Goal: Task Accomplishment & Management: Manage account settings

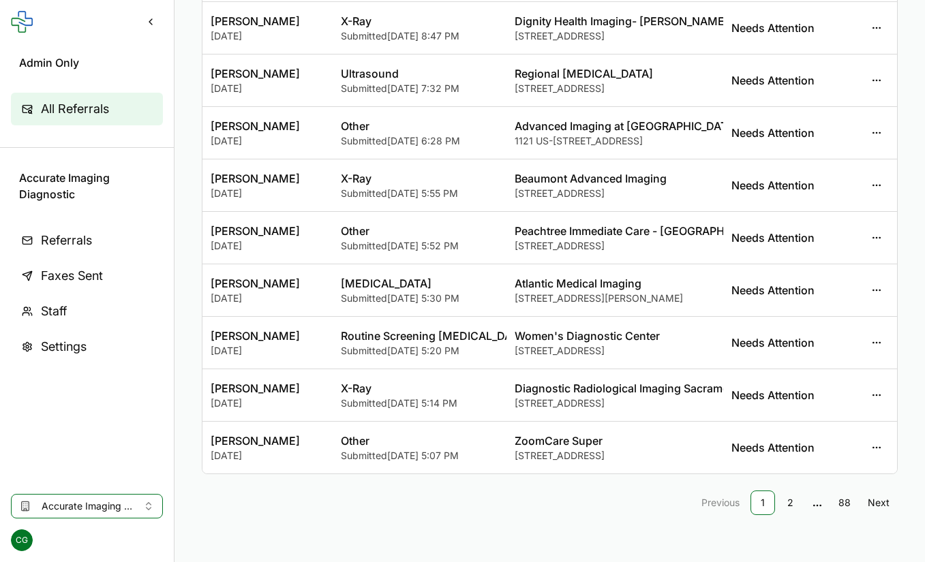
scroll to position [198, 0]
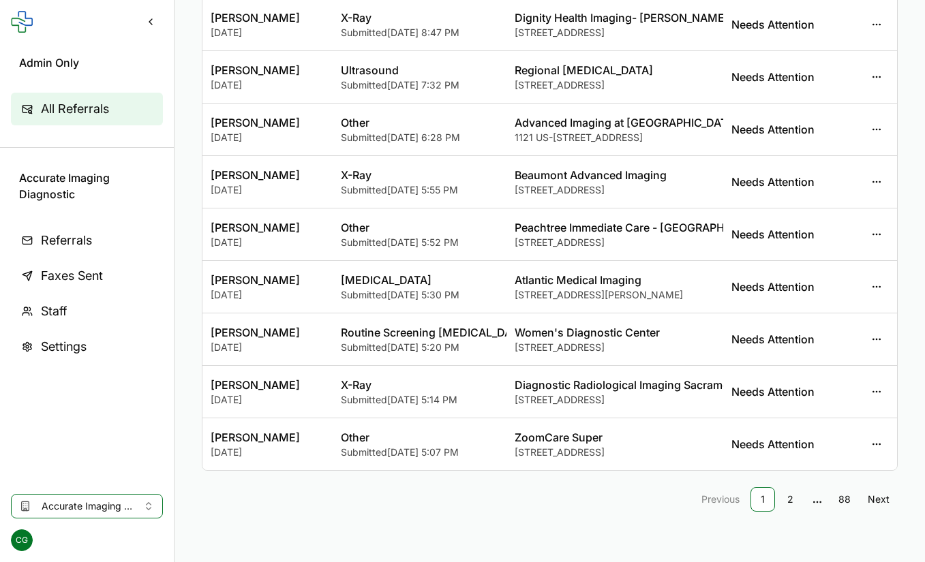
click at [688, 497] on link "2" at bounding box center [790, 499] width 25 height 25
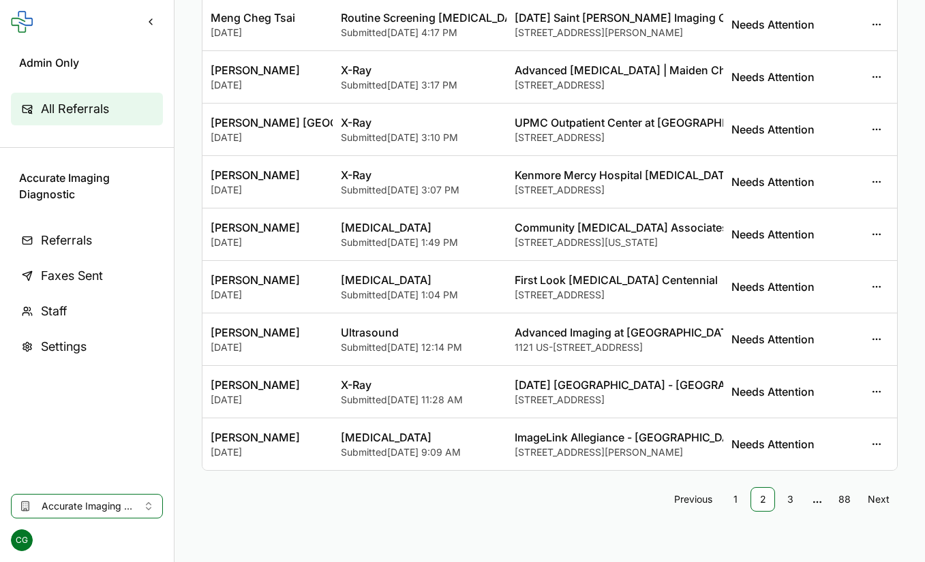
click at [688, 502] on link "1" at bounding box center [735, 499] width 25 height 25
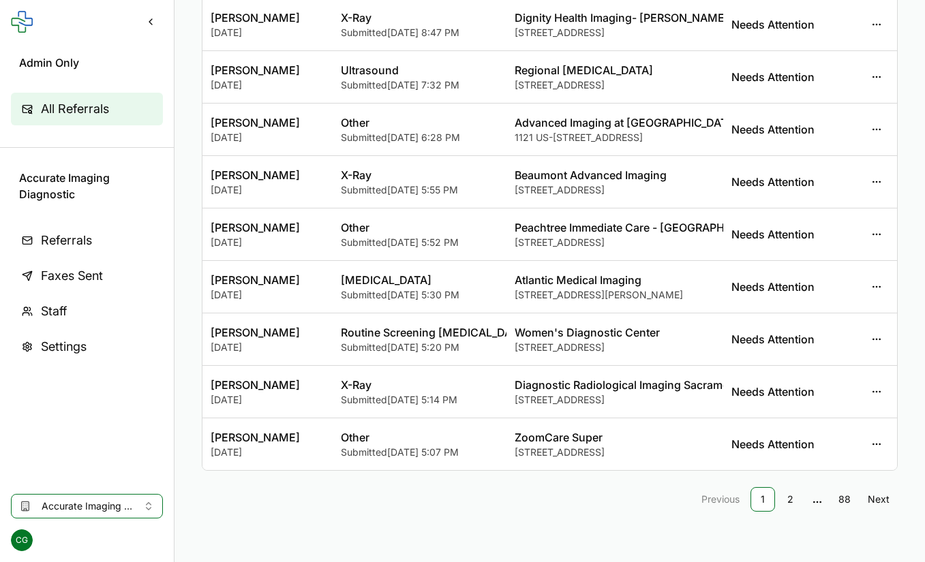
click at [688, 500] on link "2" at bounding box center [790, 499] width 25 height 25
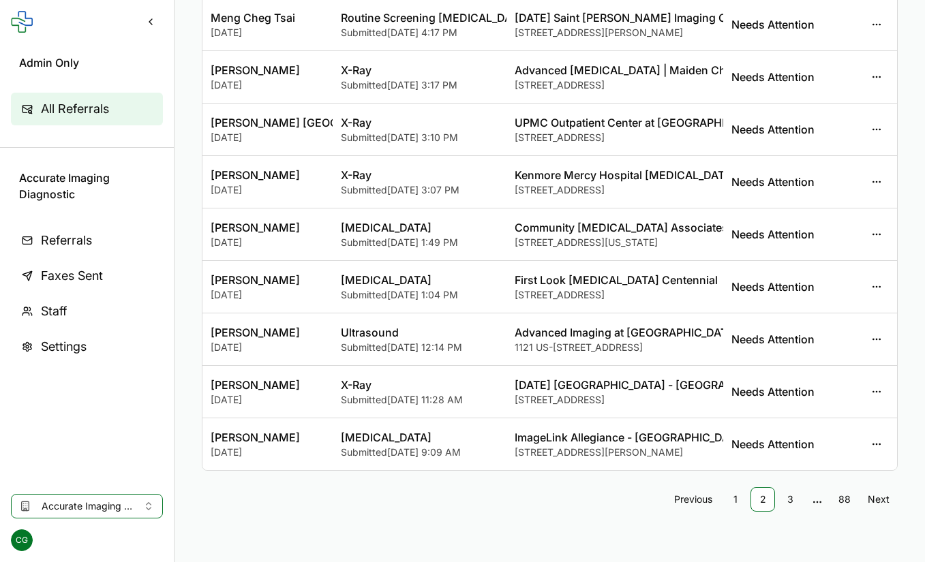
click at [688, 500] on link "3" at bounding box center [790, 499] width 25 height 25
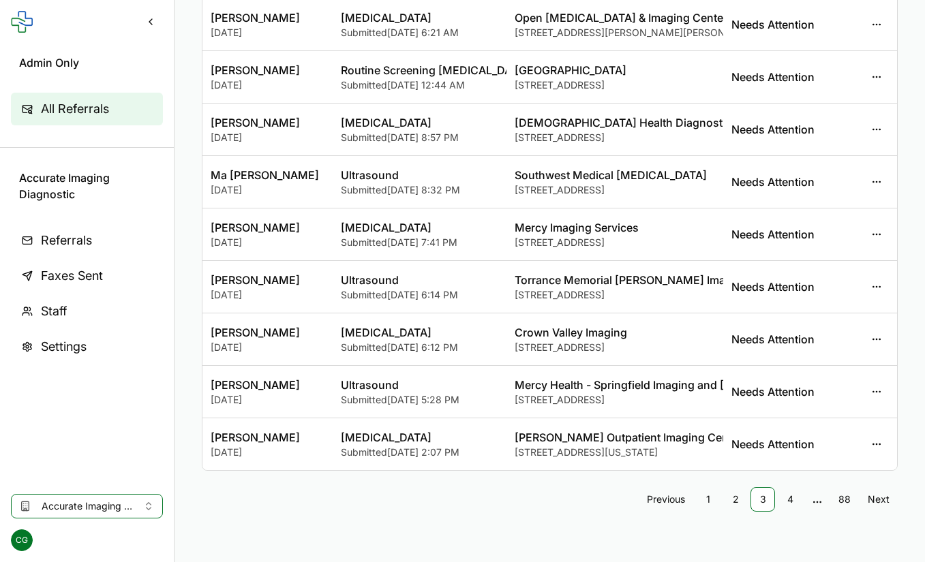
click at [688, 500] on link "1" at bounding box center [708, 499] width 25 height 25
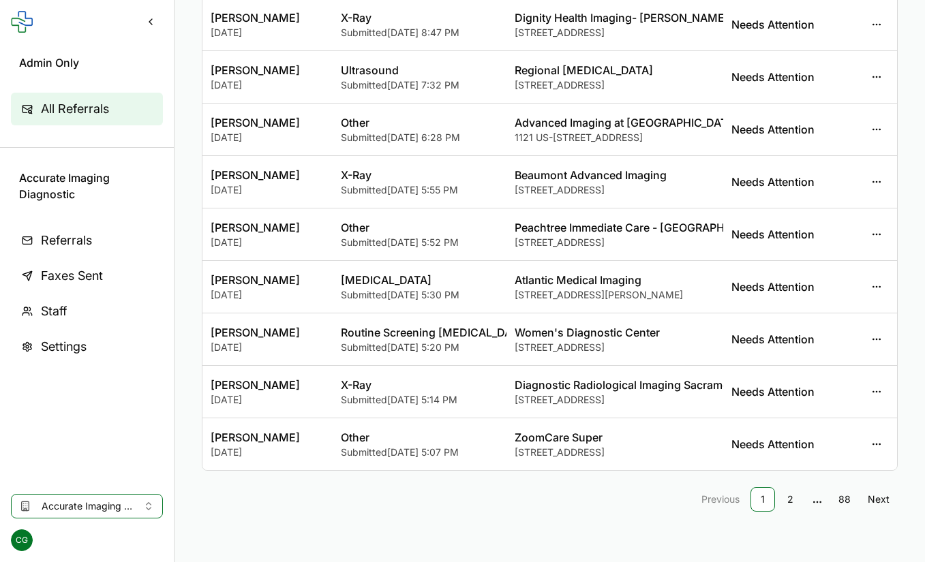
click at [688, 498] on link "2" at bounding box center [790, 499] width 25 height 25
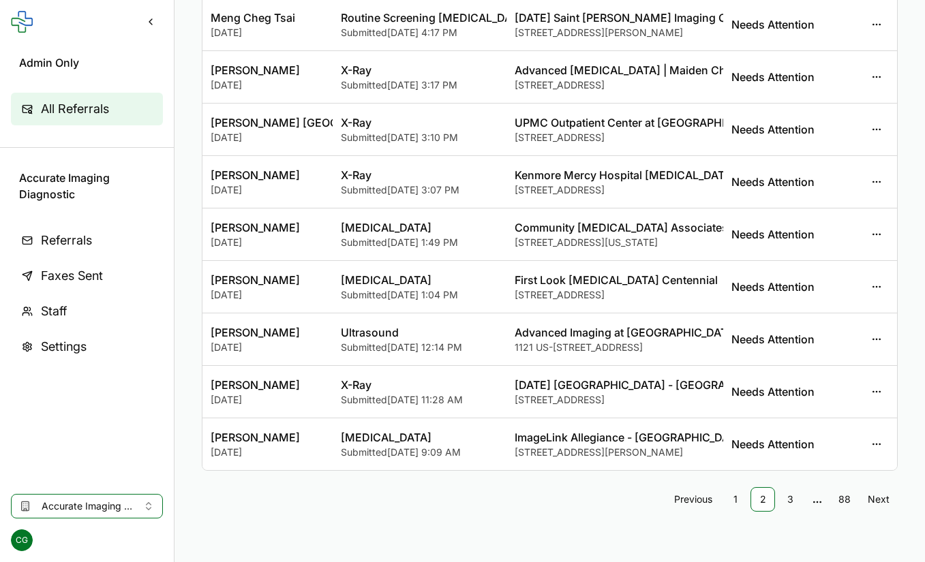
click at [688, 501] on link "1" at bounding box center [735, 499] width 25 height 25
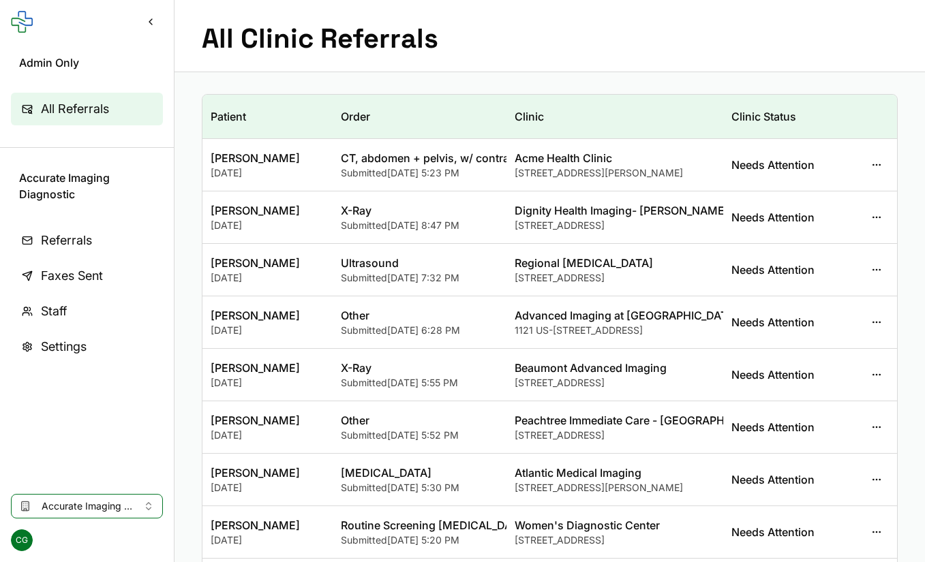
scroll to position [0, 0]
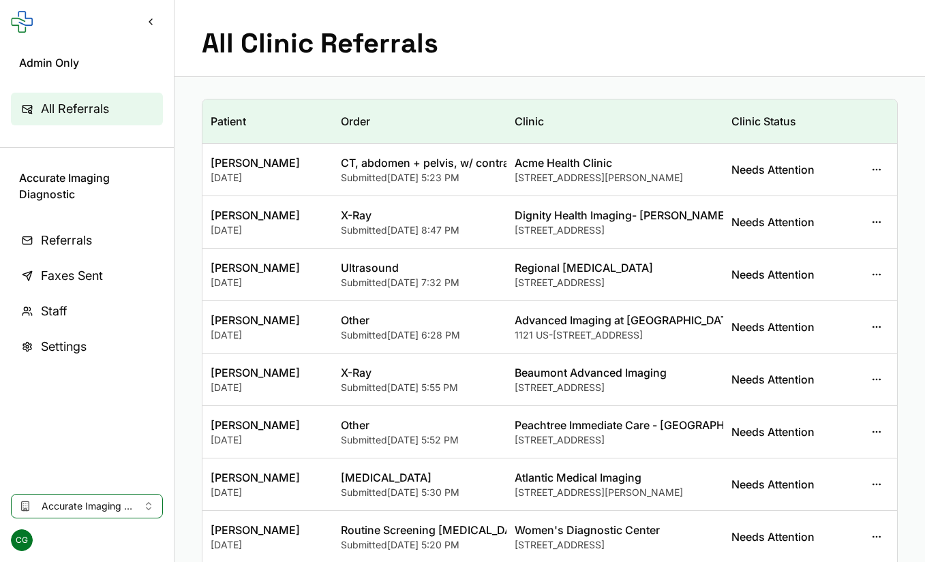
click at [688, 170] on button "button" at bounding box center [876, 169] width 25 height 25
click at [688, 221] on button "View Staff" at bounding box center [812, 225] width 146 height 25
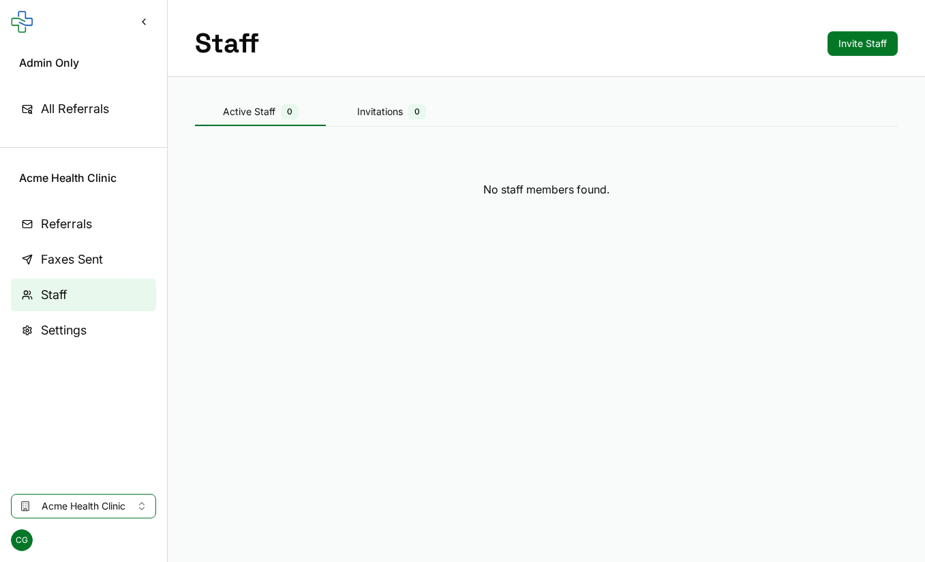
click at [57, 113] on span "All Referrals" at bounding box center [75, 108] width 68 height 19
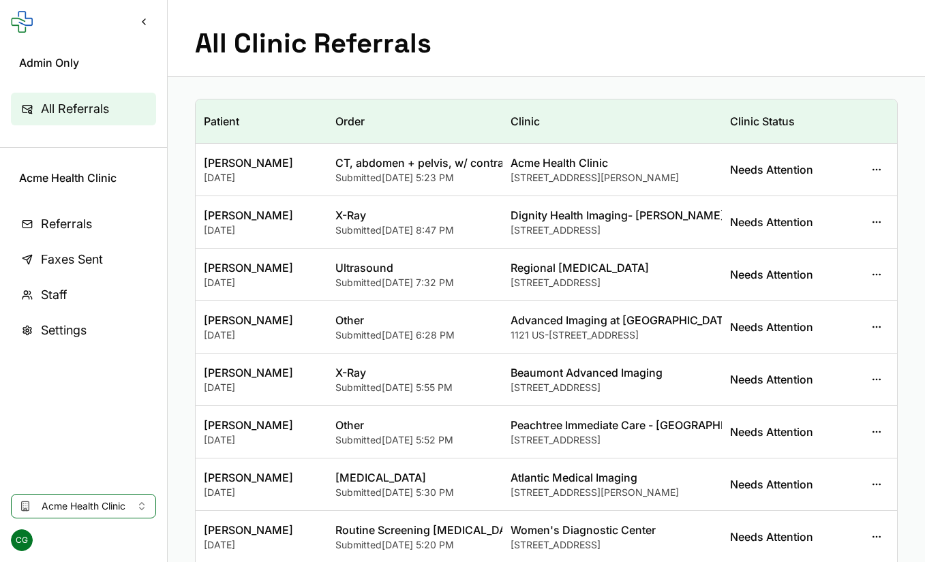
click at [94, 235] on link "Referrals" at bounding box center [83, 224] width 145 height 33
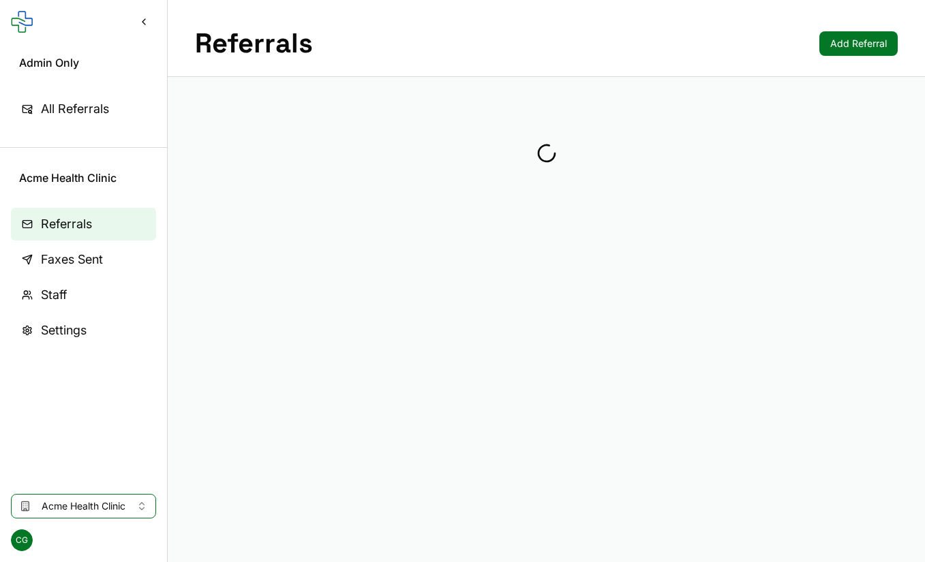
click at [75, 114] on span "All Referrals" at bounding box center [75, 108] width 68 height 19
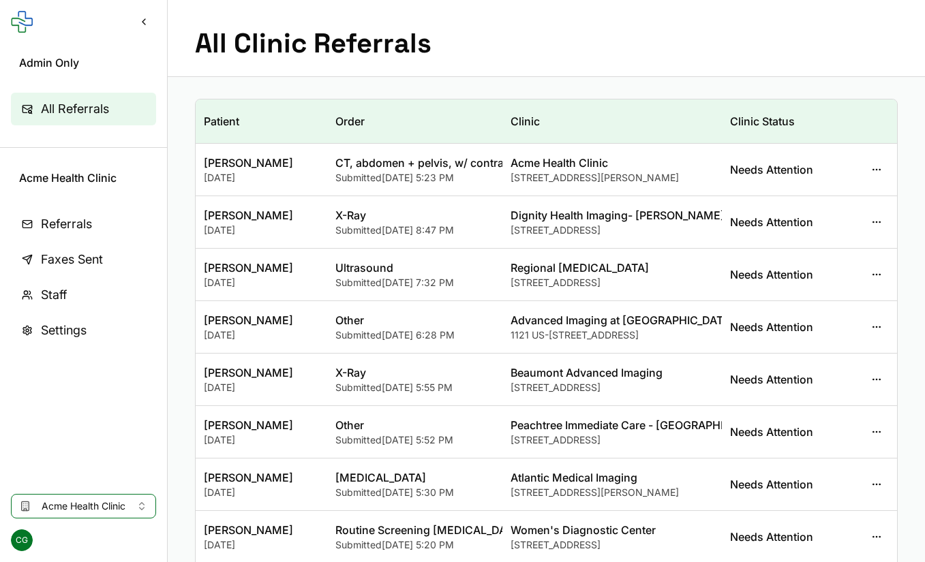
click at [688, 38] on div "All Clinic Referrals" at bounding box center [546, 38] width 757 height 77
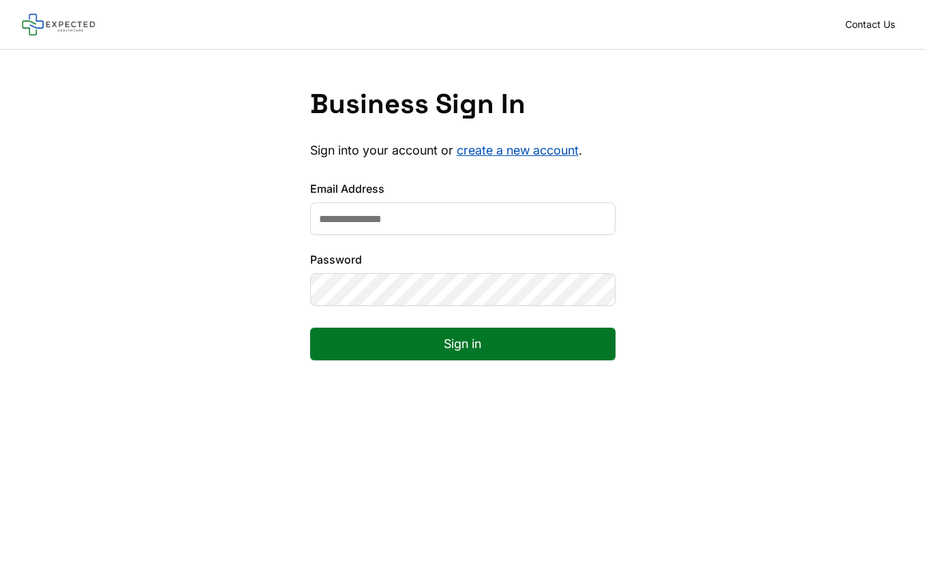
click at [496, 212] on input "Email Address" at bounding box center [462, 218] width 305 height 33
click at [484, 224] on input "Email Address" at bounding box center [462, 218] width 305 height 33
type input "**********"
click at [470, 334] on button "Sign in" at bounding box center [462, 344] width 305 height 33
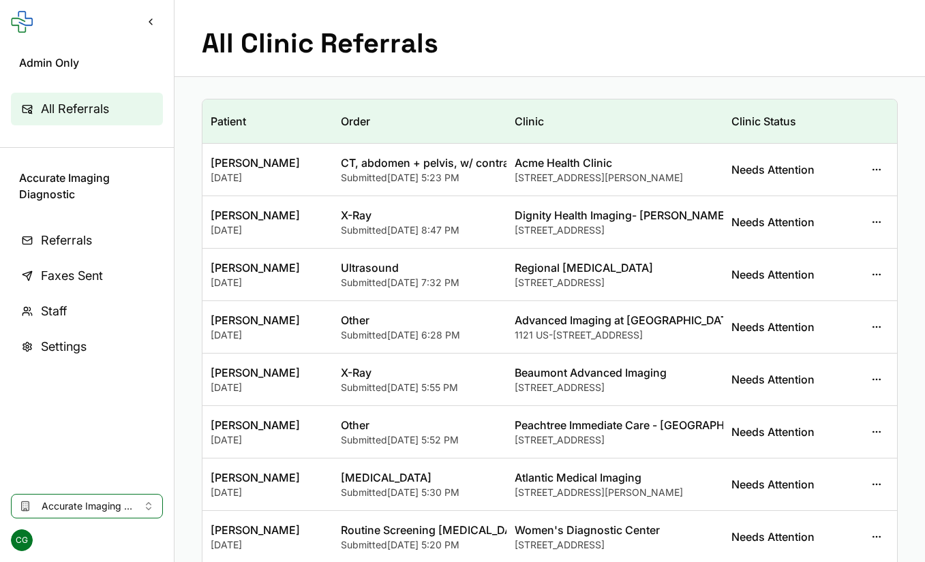
click at [872, 223] on button "button" at bounding box center [876, 222] width 25 height 25
click at [798, 274] on button "View Staff" at bounding box center [812, 277] width 146 height 25
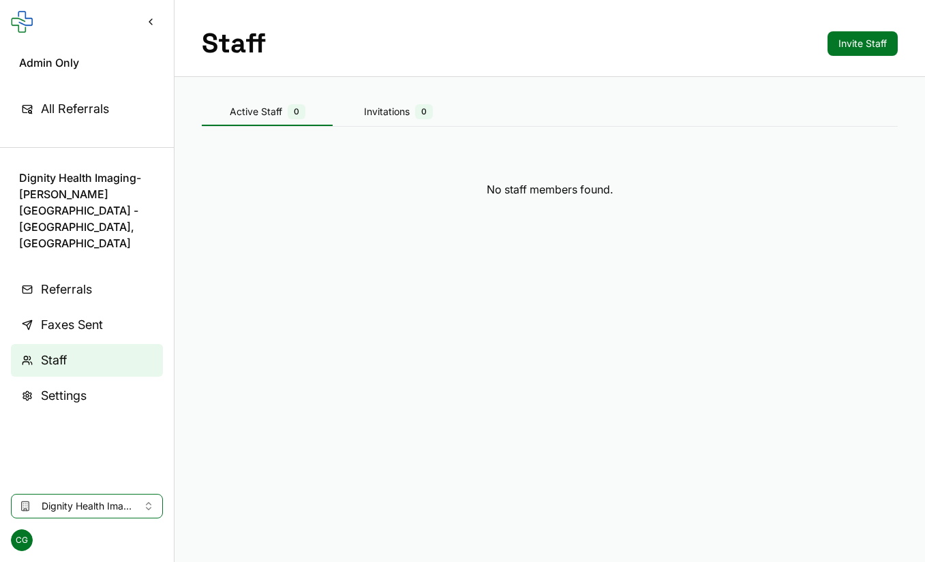
click at [112, 273] on link "Referrals" at bounding box center [87, 289] width 152 height 33
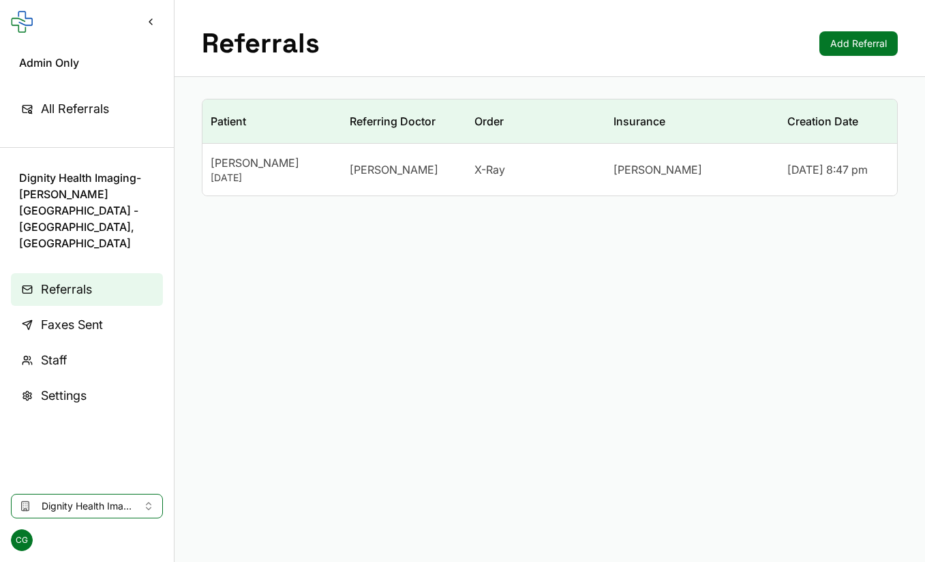
click at [112, 109] on link "All Referrals" at bounding box center [87, 109] width 152 height 33
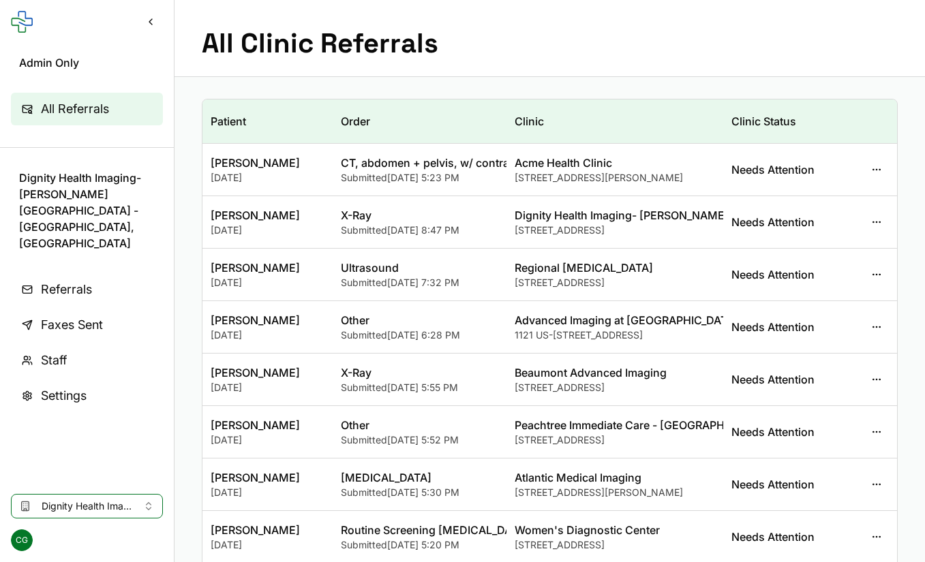
click at [97, 273] on link "Referrals" at bounding box center [87, 289] width 152 height 33
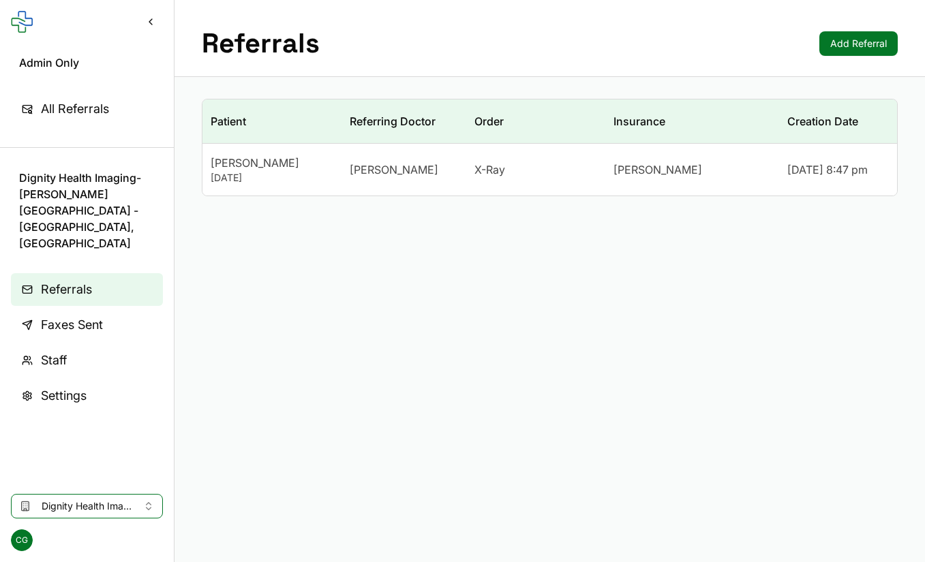
click at [82, 112] on span "All Referrals" at bounding box center [75, 108] width 68 height 19
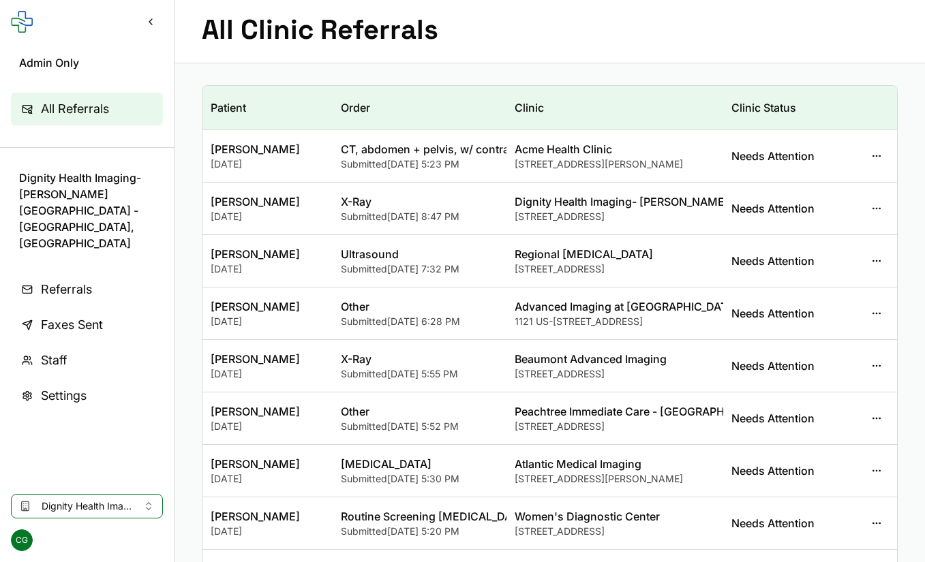
scroll to position [16, 0]
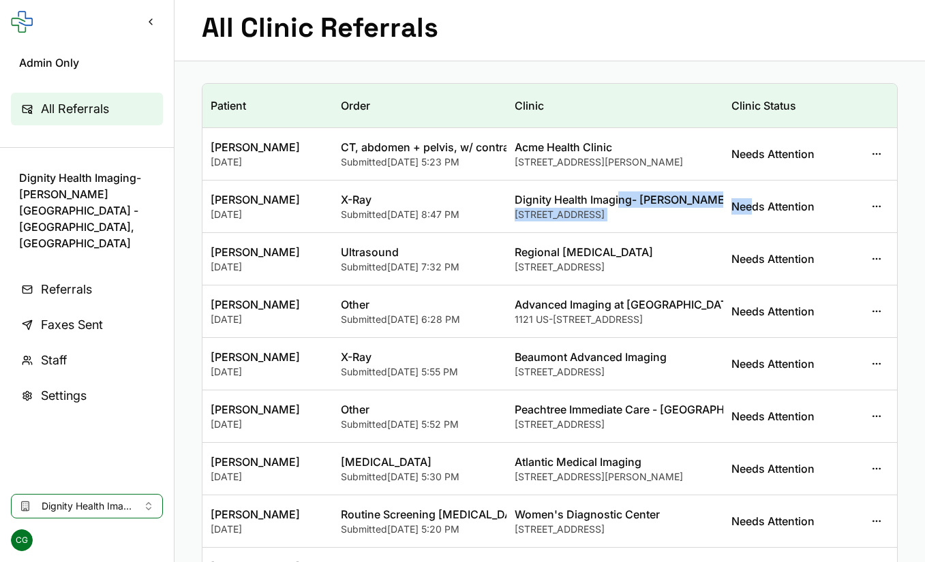
drag, startPoint x: 619, startPoint y: 197, endPoint x: 750, endPoint y: 198, distance: 130.9
click at [750, 198] on tr "Christopher Thole February 2, 1983 X-Ray Submitted 8/6/2025, 8:47 PM Dignity He…" at bounding box center [549, 207] width 694 height 52
click at [750, 198] on div "Needs Attention" at bounding box center [788, 206] width 114 height 16
click at [882, 204] on button "button" at bounding box center [876, 206] width 25 height 25
click at [847, 229] on link "Edit Referral" at bounding box center [812, 237] width 146 height 25
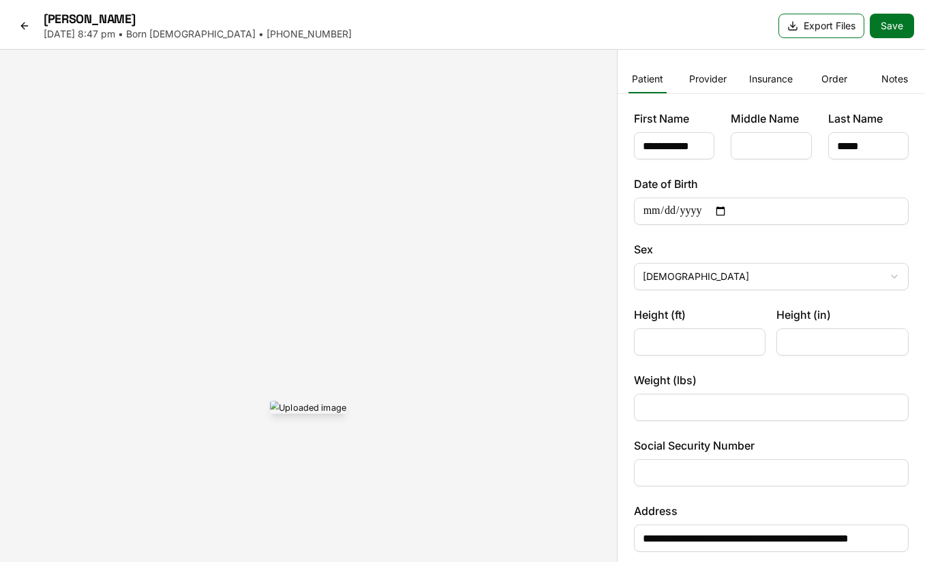
click at [803, 23] on button "Export Files" at bounding box center [821, 26] width 86 height 25
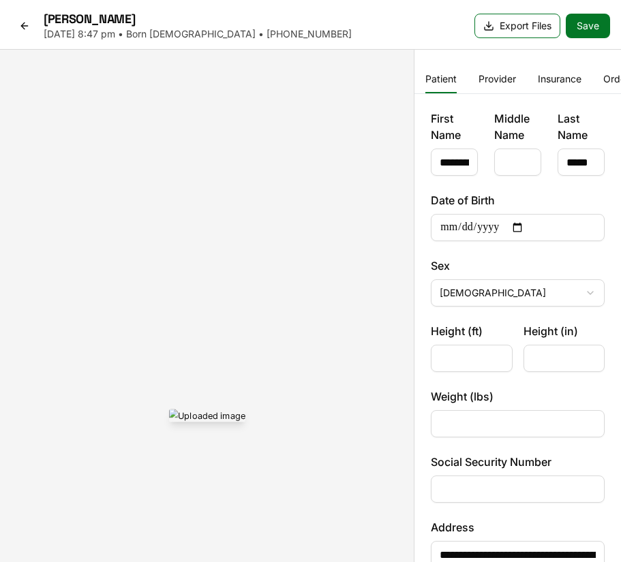
click at [538, 27] on button "Export Files" at bounding box center [517, 26] width 86 height 25
click at [538, 28] on button "Export Files" at bounding box center [517, 26] width 86 height 25
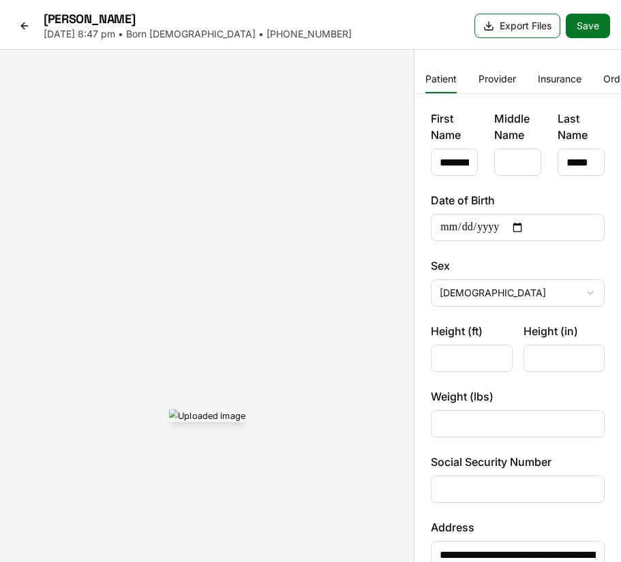
click at [538, 29] on button "Export Files" at bounding box center [517, 26] width 86 height 25
click at [389, 249] on div at bounding box center [207, 415] width 414 height 731
drag, startPoint x: 227, startPoint y: 300, endPoint x: 408, endPoint y: 185, distance: 214.8
click at [414, 179] on div at bounding box center [207, 415] width 414 height 731
drag, startPoint x: 231, startPoint y: 291, endPoint x: 307, endPoint y: 247, distance: 87.9
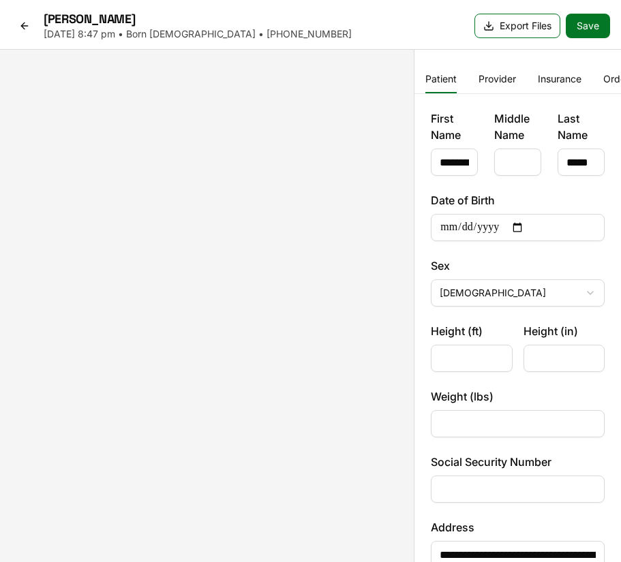
click at [307, 247] on div at bounding box center [207, 415] width 414 height 731
drag, startPoint x: 204, startPoint y: 303, endPoint x: 328, endPoint y: 223, distance: 148.0
click at [328, 223] on div at bounding box center [207, 415] width 414 height 731
drag, startPoint x: 77, startPoint y: 331, endPoint x: 446, endPoint y: 162, distance: 406.5
click at [446, 162] on div "**********" at bounding box center [310, 415] width 621 height 731
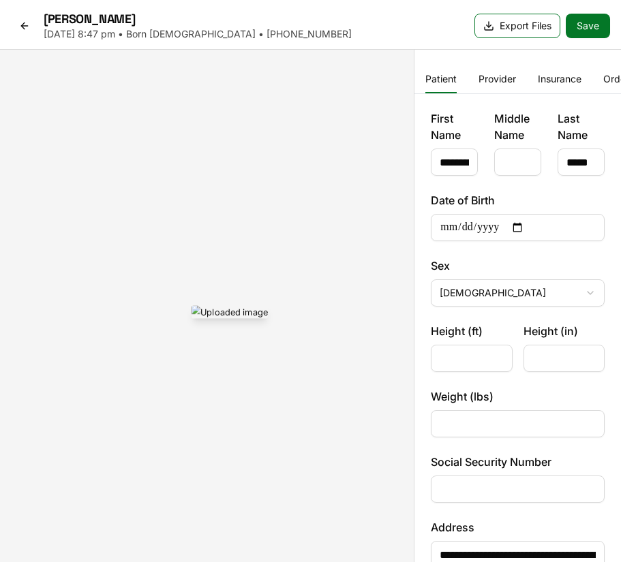
drag, startPoint x: 343, startPoint y: 214, endPoint x: 295, endPoint y: 208, distance: 48.8
click at [268, 305] on img at bounding box center [229, 311] width 76 height 13
drag, startPoint x: 399, startPoint y: 133, endPoint x: 379, endPoint y: 142, distance: 22.3
click at [379, 142] on div at bounding box center [193, 314] width 414 height 731
click at [508, 29] on button "Export Files" at bounding box center [517, 26] width 86 height 25
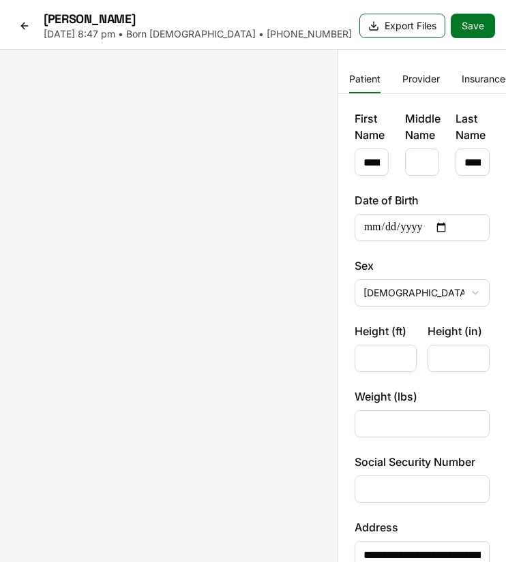
click at [251, 88] on div at bounding box center [168, 415] width 337 height 731
click at [408, 26] on button "Export Files" at bounding box center [402, 26] width 86 height 25
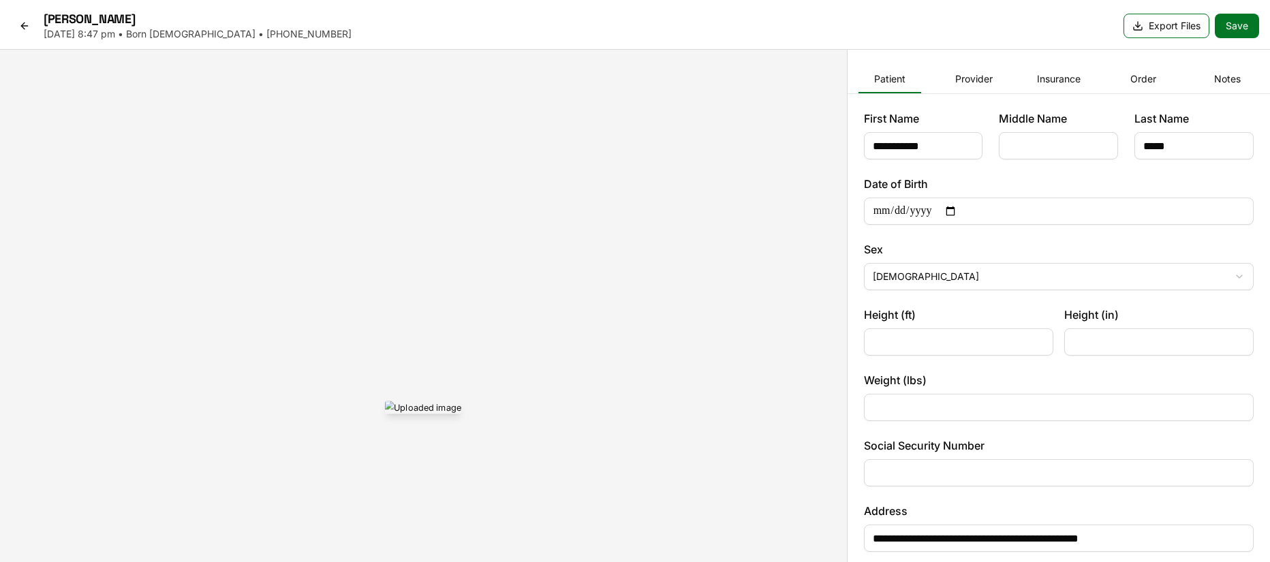
click at [23, 20] on icon at bounding box center [24, 25] width 11 height 11
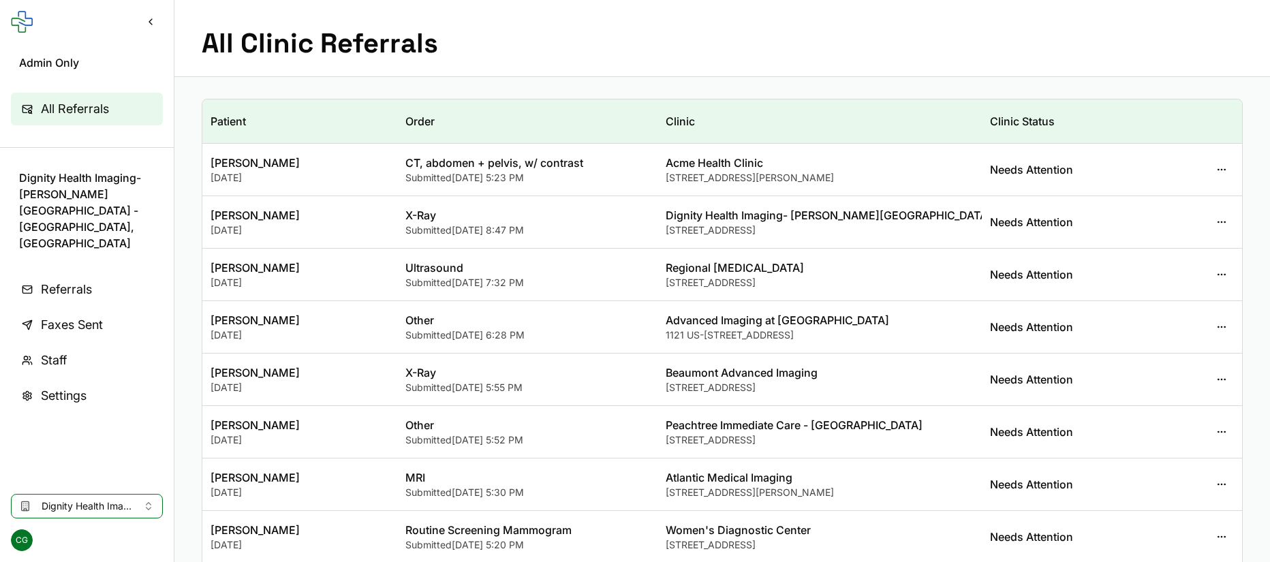
click at [76, 103] on span "All Referrals" at bounding box center [75, 108] width 68 height 19
click at [1223, 171] on button "button" at bounding box center [1222, 169] width 25 height 25
click at [1133, 223] on button "View Staff" at bounding box center [1158, 225] width 146 height 25
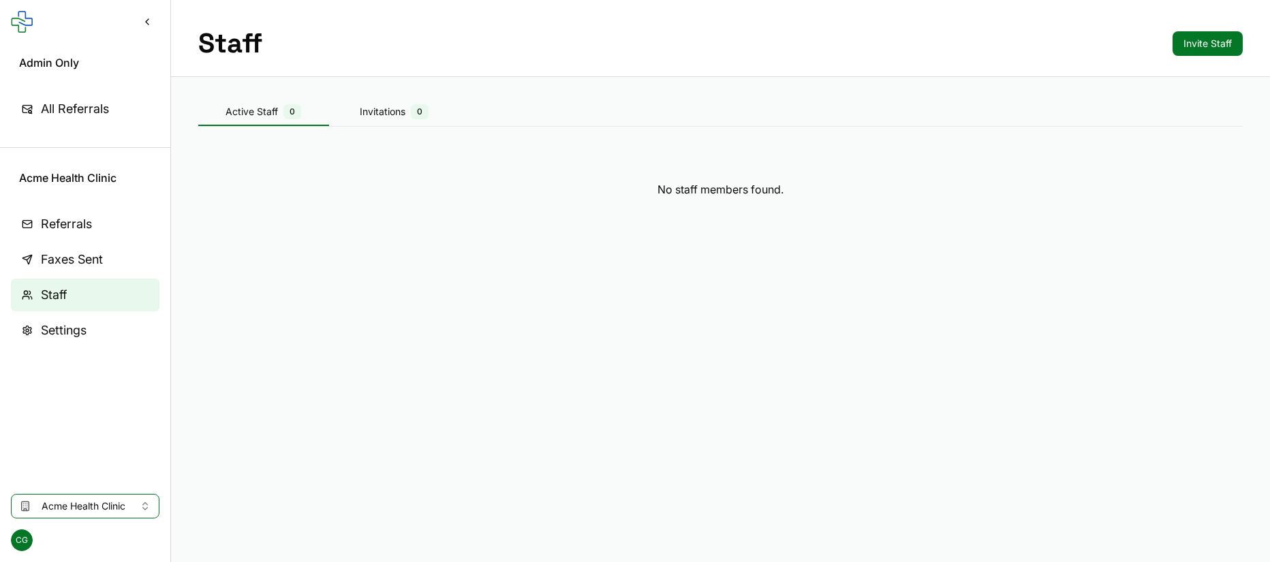
click at [393, 112] on div "Invitations 0" at bounding box center [394, 111] width 131 height 15
click at [1200, 47] on button "Invite Staff" at bounding box center [1208, 43] width 70 height 25
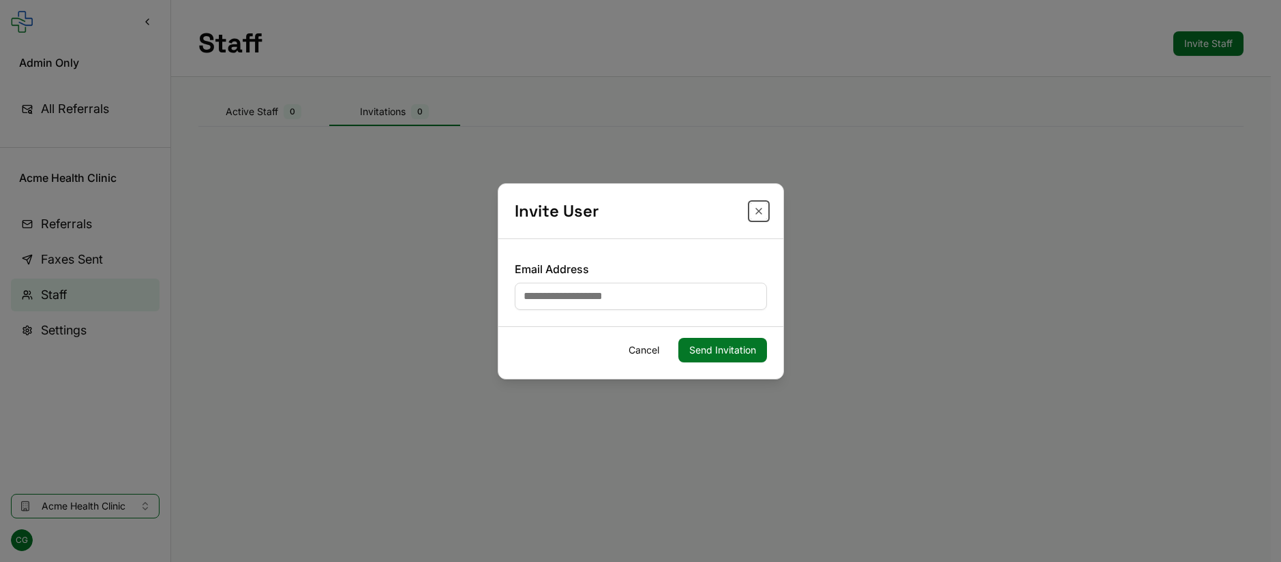
click at [761, 215] on button "Close" at bounding box center [758, 211] width 16 height 16
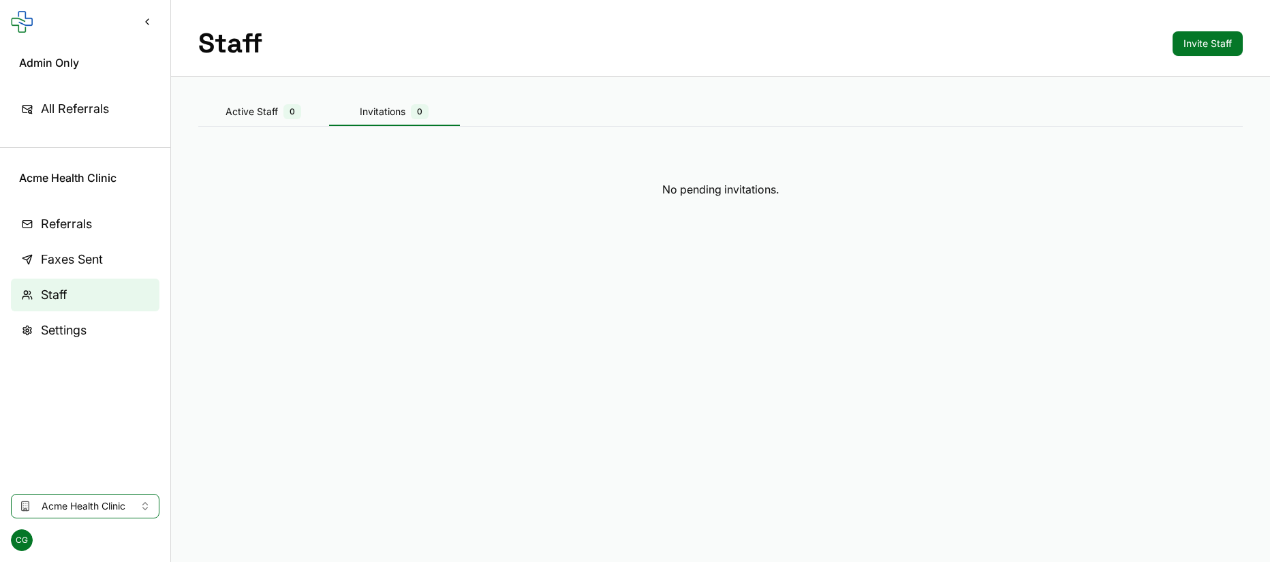
click at [52, 105] on span "All Referrals" at bounding box center [75, 108] width 68 height 19
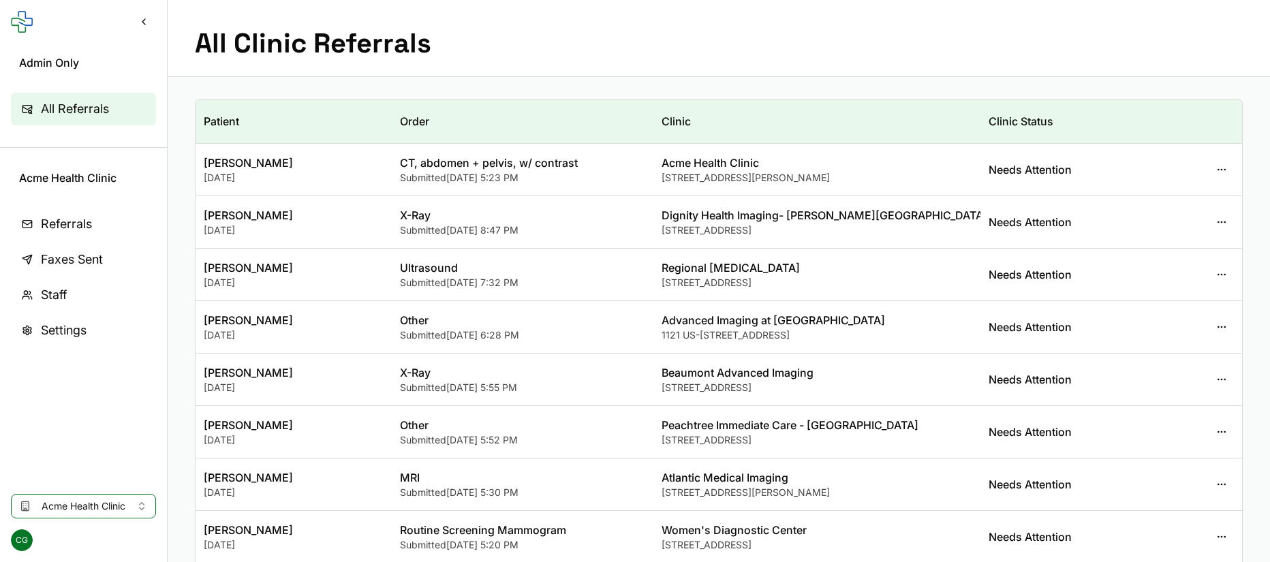
click at [1218, 168] on button "button" at bounding box center [1222, 169] width 25 height 25
click at [1146, 224] on button "View Staff" at bounding box center [1158, 225] width 146 height 25
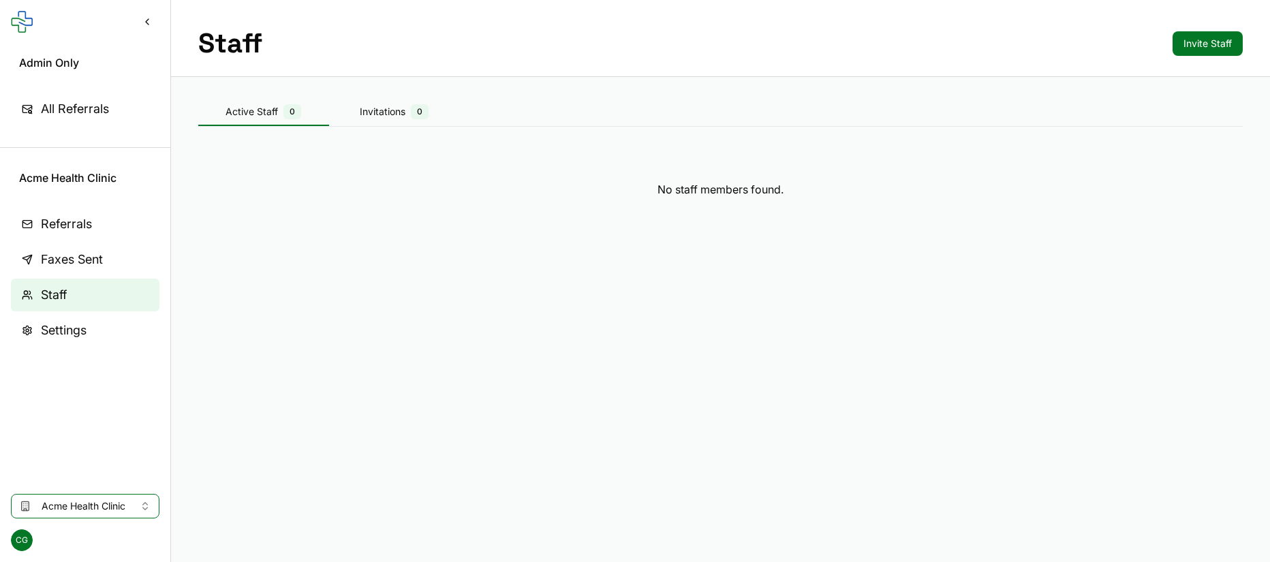
click at [1188, 34] on button "Invite Staff" at bounding box center [1208, 43] width 70 height 25
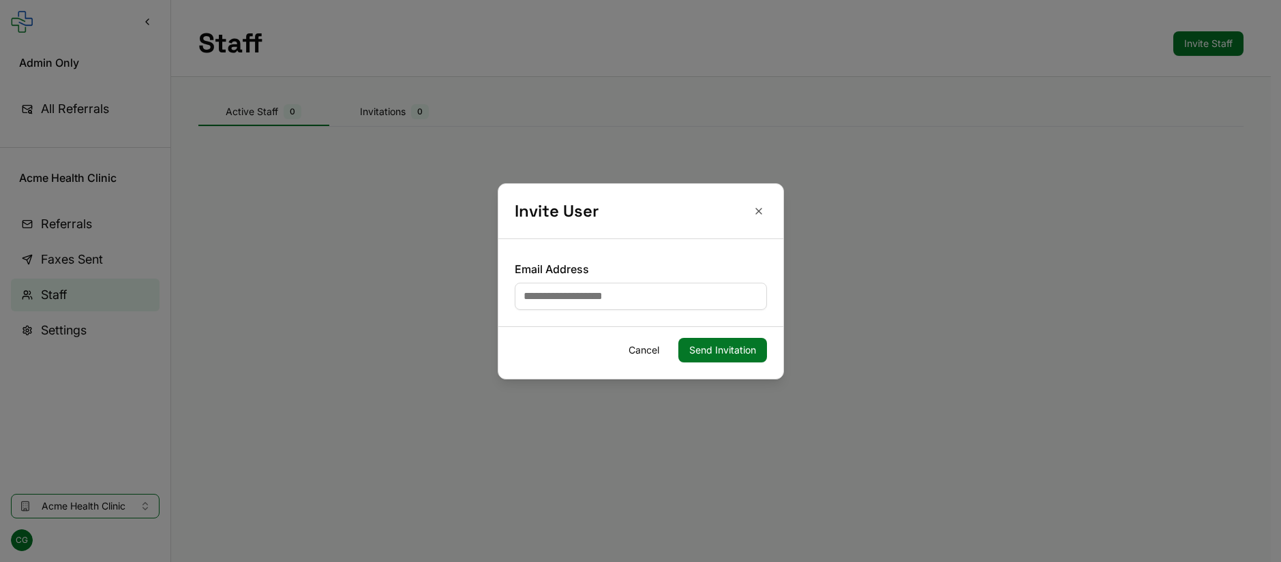
click at [615, 299] on input "Email Address" at bounding box center [641, 296] width 252 height 27
type input "**********"
click at [737, 351] on button "Send Invitation" at bounding box center [722, 350] width 89 height 25
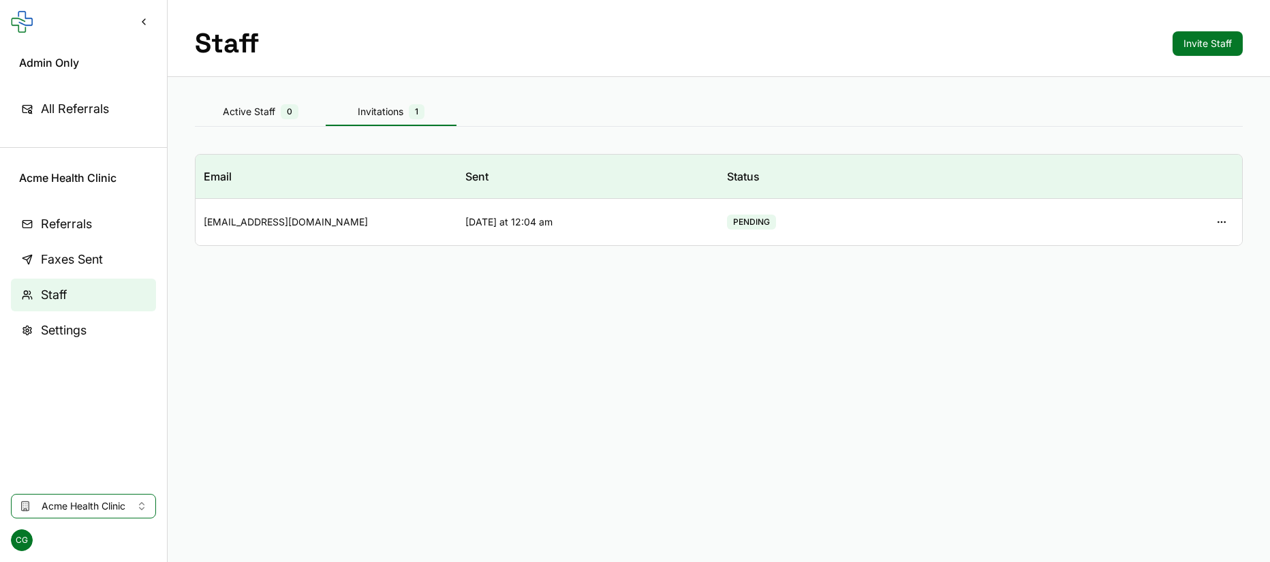
click at [106, 117] on span "All Referrals" at bounding box center [75, 108] width 68 height 19
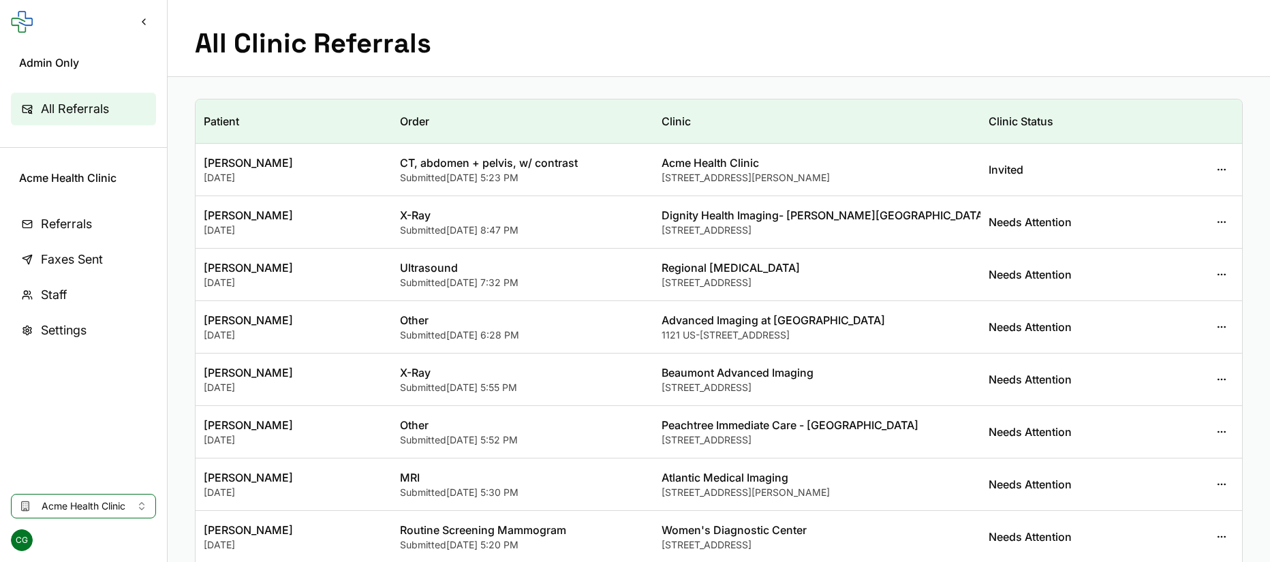
click at [444, 163] on div "CT, abdomen + pelvis, w/ contrast" at bounding box center [522, 163] width 245 height 16
click at [302, 167] on div "[PERSON_NAME]" at bounding box center [294, 163] width 180 height 16
click at [1225, 163] on button "button" at bounding box center [1222, 169] width 25 height 25
click at [1160, 197] on link "Edit Referral" at bounding box center [1158, 200] width 146 height 25
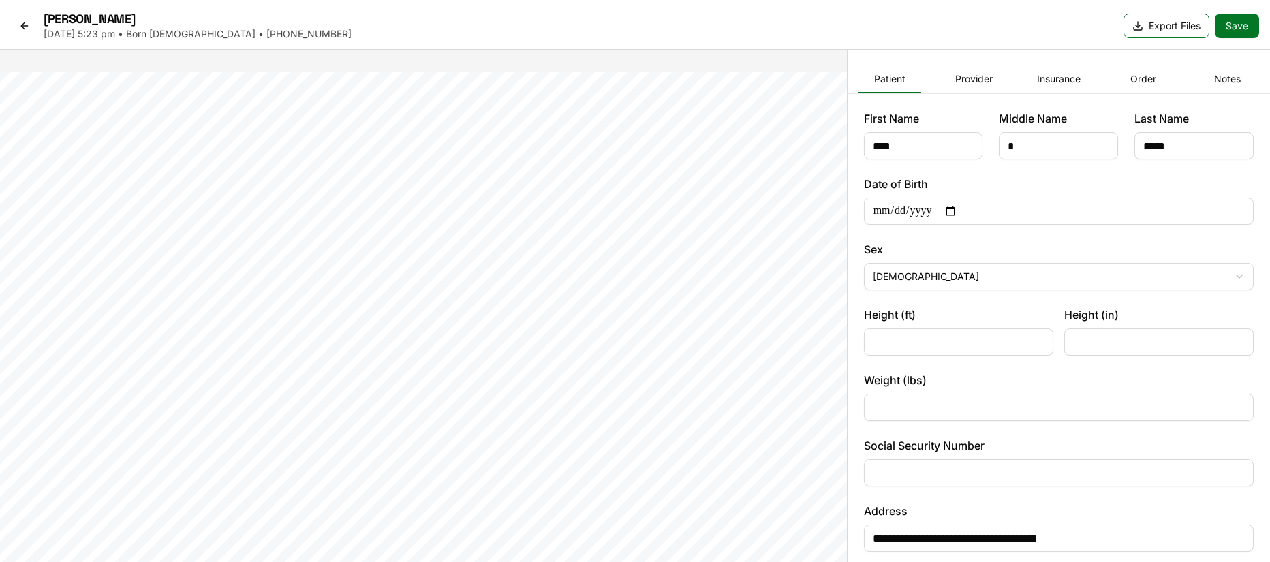
click at [979, 72] on button "Provider" at bounding box center [974, 79] width 63 height 27
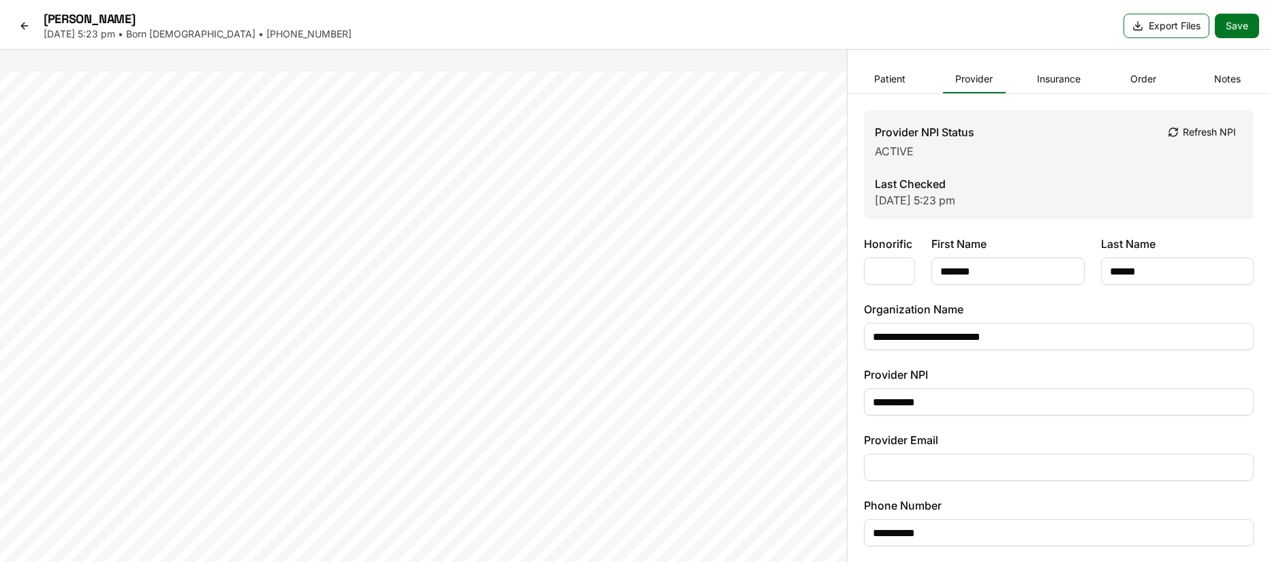
click at [27, 28] on icon at bounding box center [24, 25] width 11 height 11
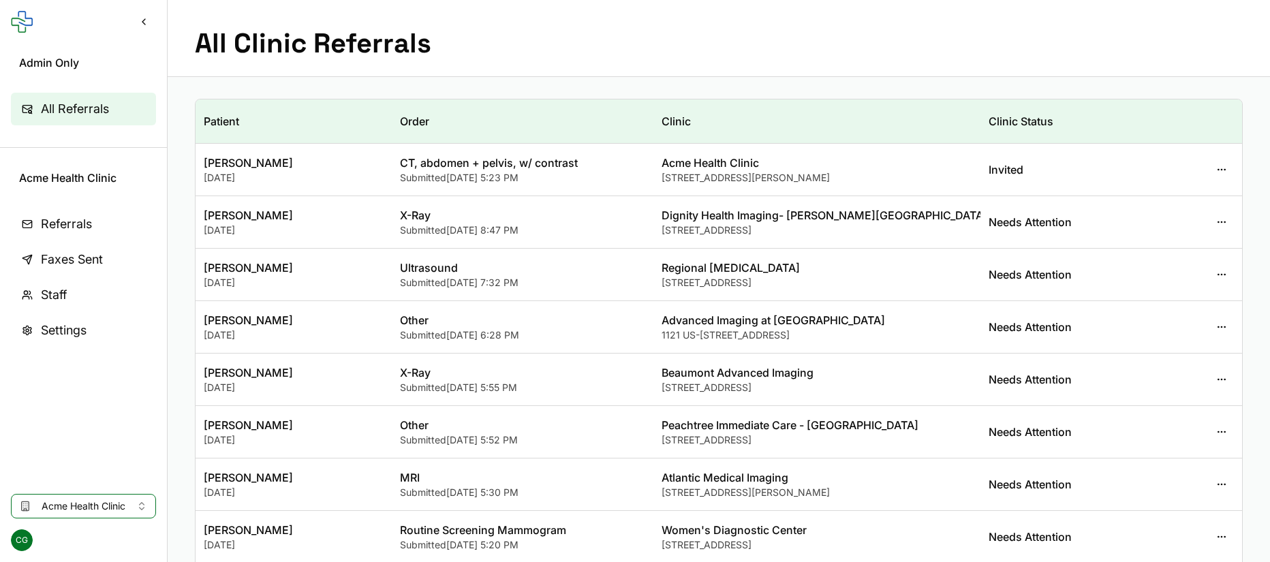
click at [71, 325] on span "Settings" at bounding box center [64, 330] width 46 height 19
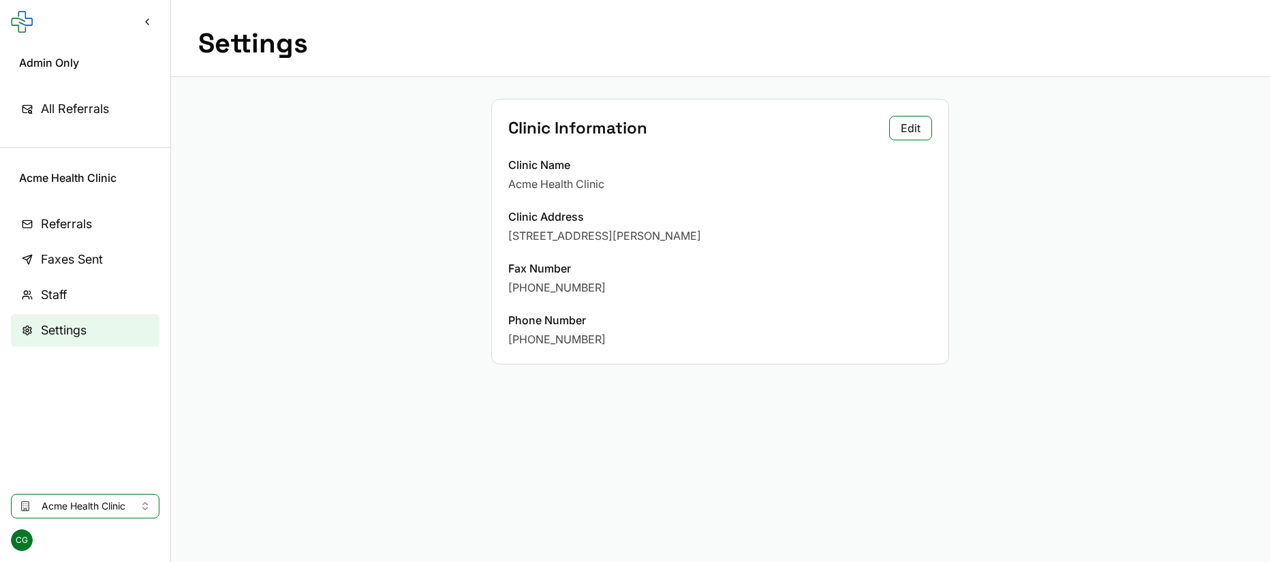
click at [68, 292] on link "Staff" at bounding box center [85, 295] width 149 height 33
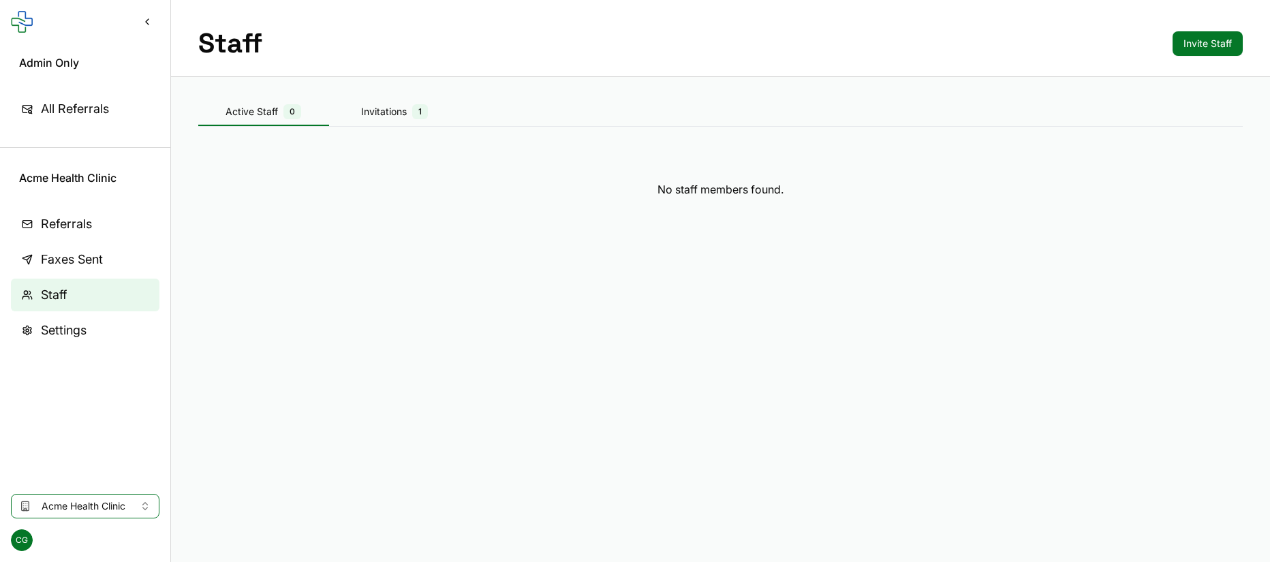
click at [425, 114] on span "1" at bounding box center [420, 111] width 16 height 15
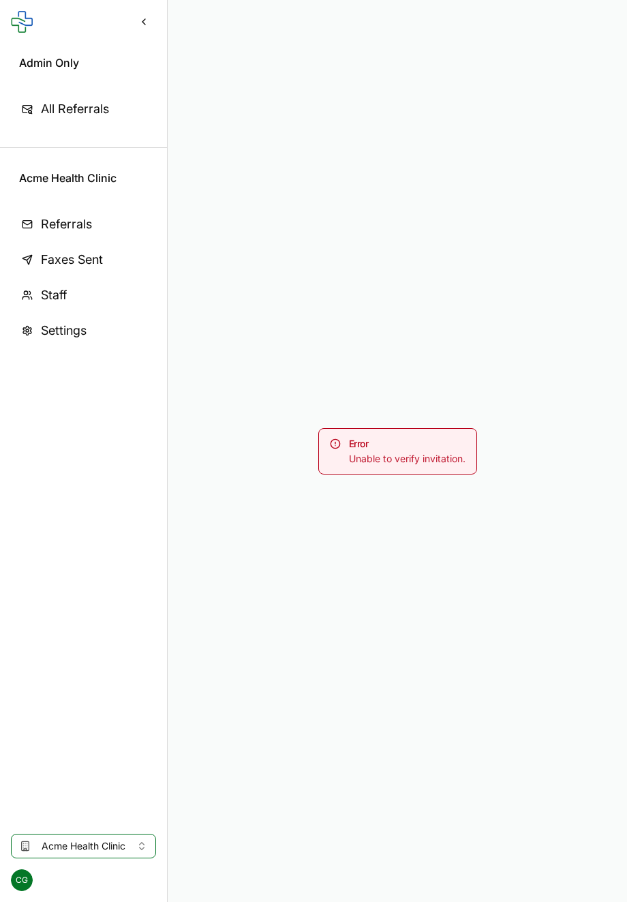
click at [46, 104] on span "All Referrals" at bounding box center [75, 108] width 68 height 19
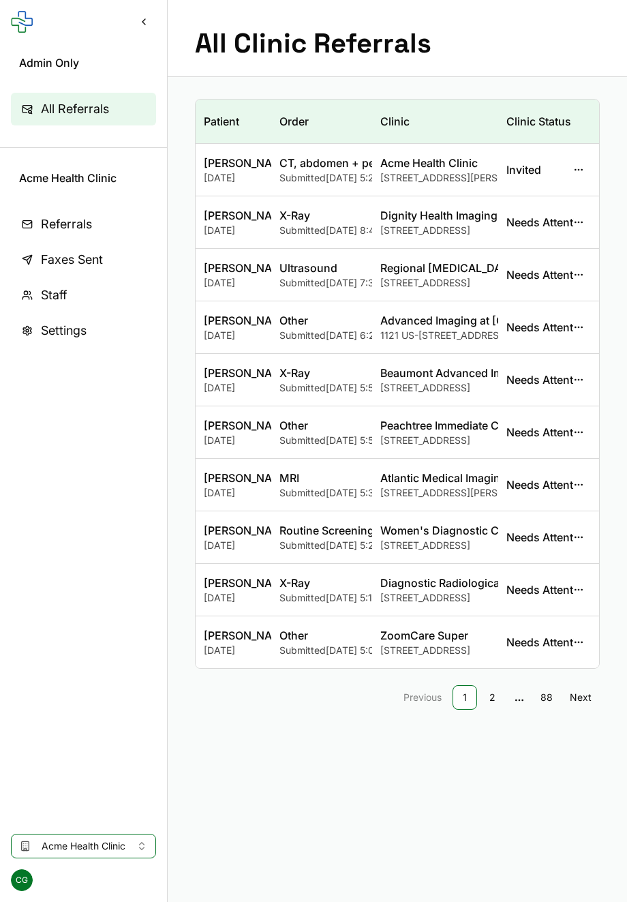
click at [95, 231] on link "Referrals" at bounding box center [83, 224] width 145 height 33
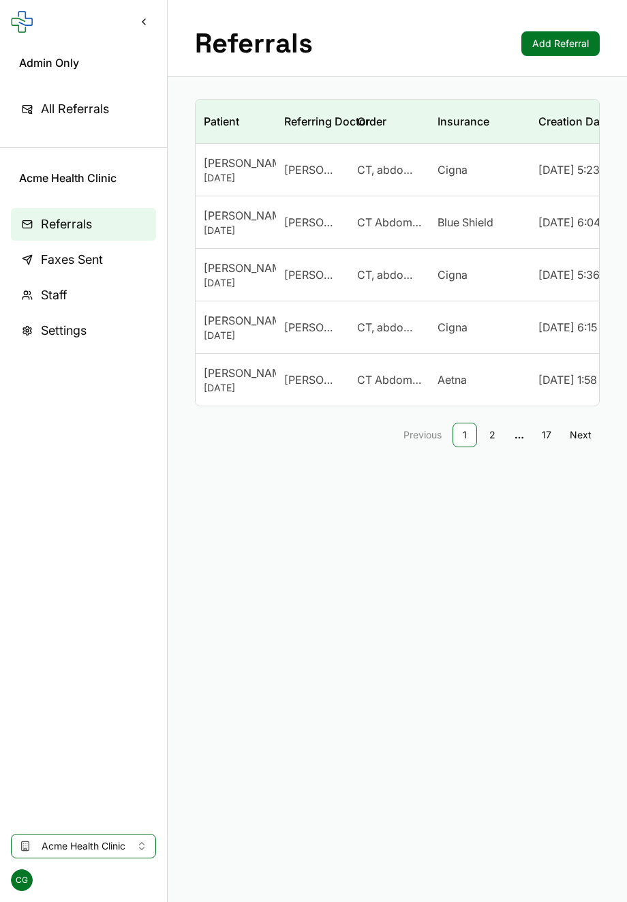
click at [86, 291] on link "Staff" at bounding box center [83, 295] width 145 height 33
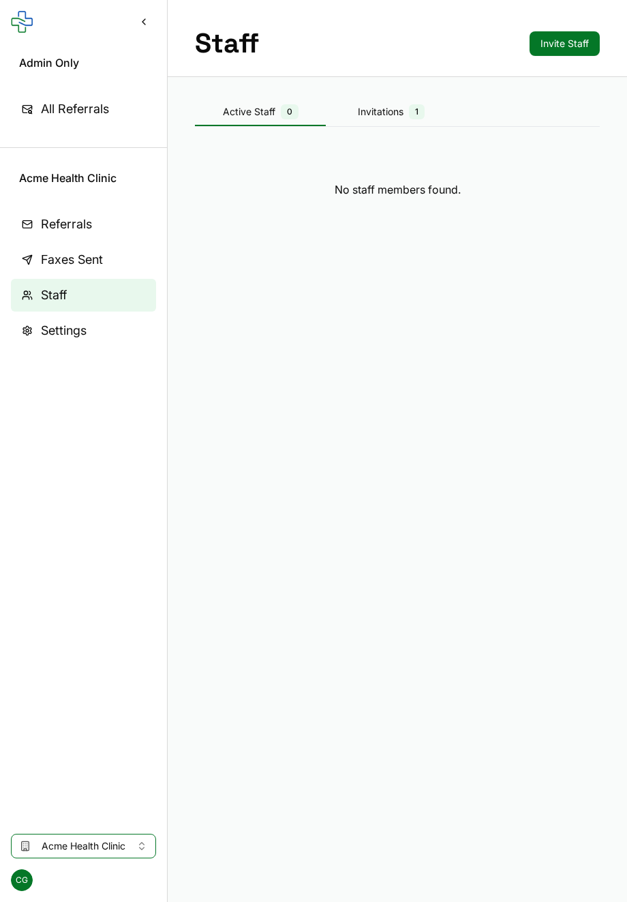
click at [367, 112] on div "Invitations 1" at bounding box center [391, 111] width 131 height 15
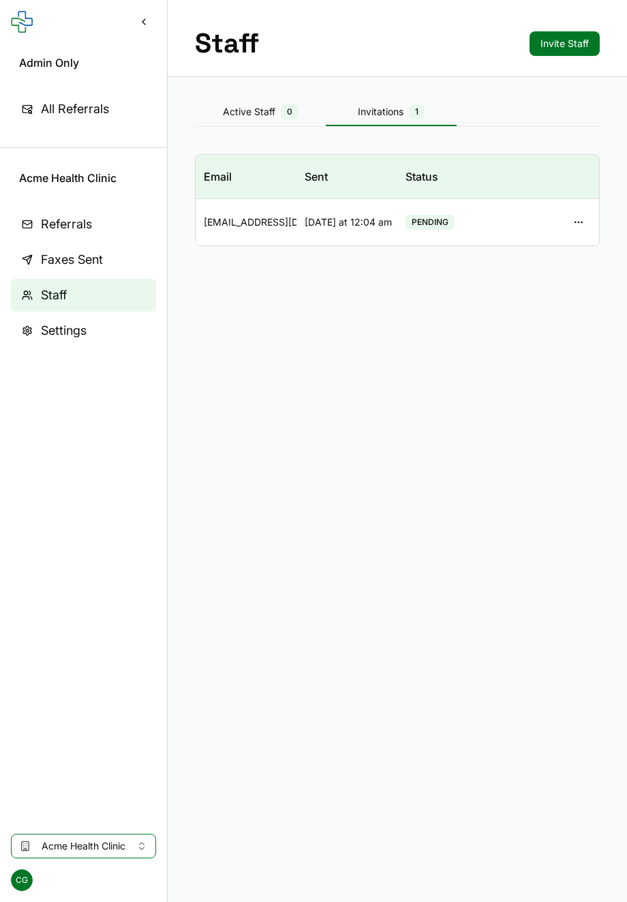
click at [579, 224] on button "button" at bounding box center [578, 222] width 25 height 25
click at [556, 330] on main "Staff Invite Staff Active Staff 0 Invitations 1 Email Sent Status [EMAIL_ADDRES…" at bounding box center [397, 451] width 459 height 902
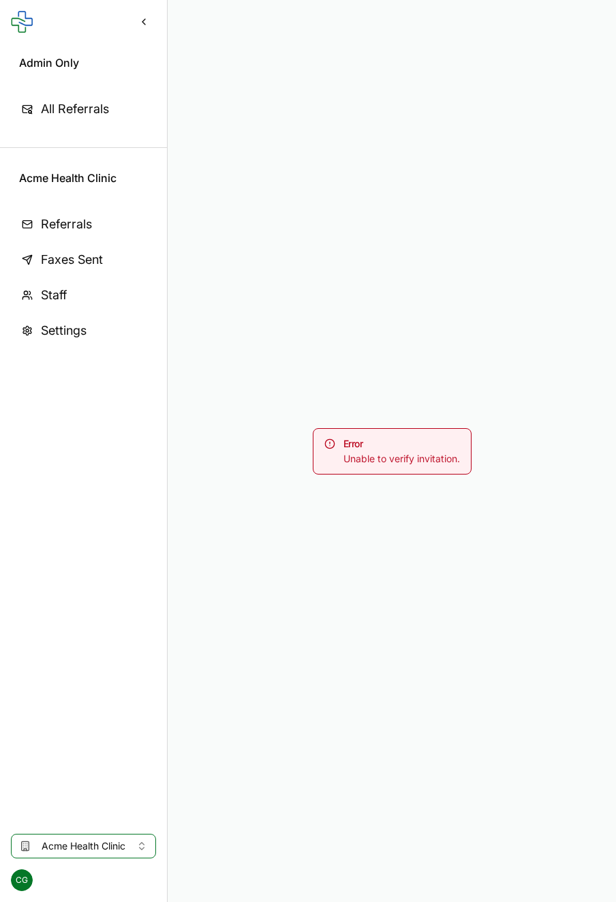
click at [515, 171] on div "Error Unable to verify invitation." at bounding box center [392, 451] width 448 height 902
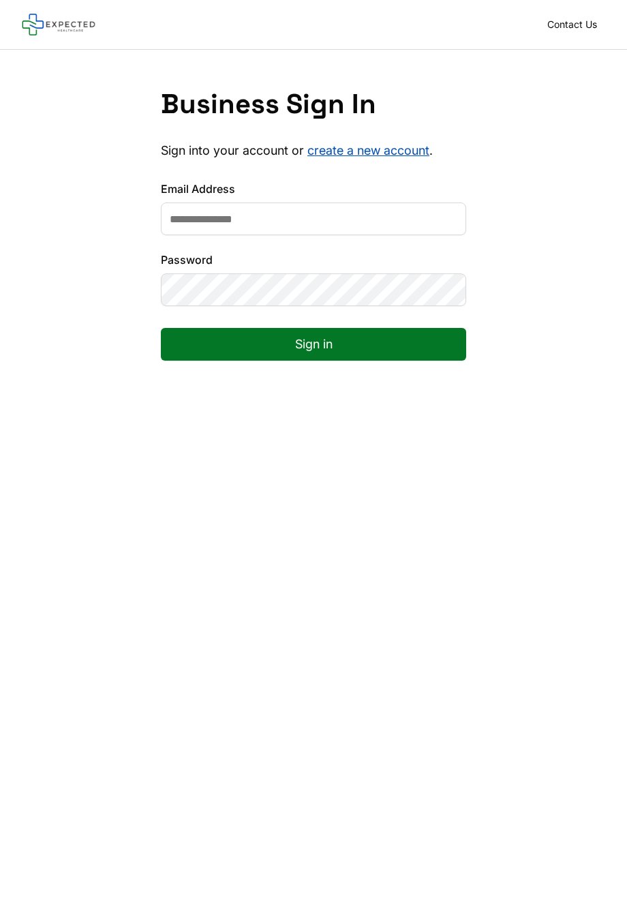
click at [275, 209] on input "Email Address" at bounding box center [313, 218] width 305 height 33
type input "**********"
click at [428, 325] on form "**********" at bounding box center [313, 282] width 305 height 202
click at [418, 349] on button "Sign in" at bounding box center [313, 344] width 305 height 33
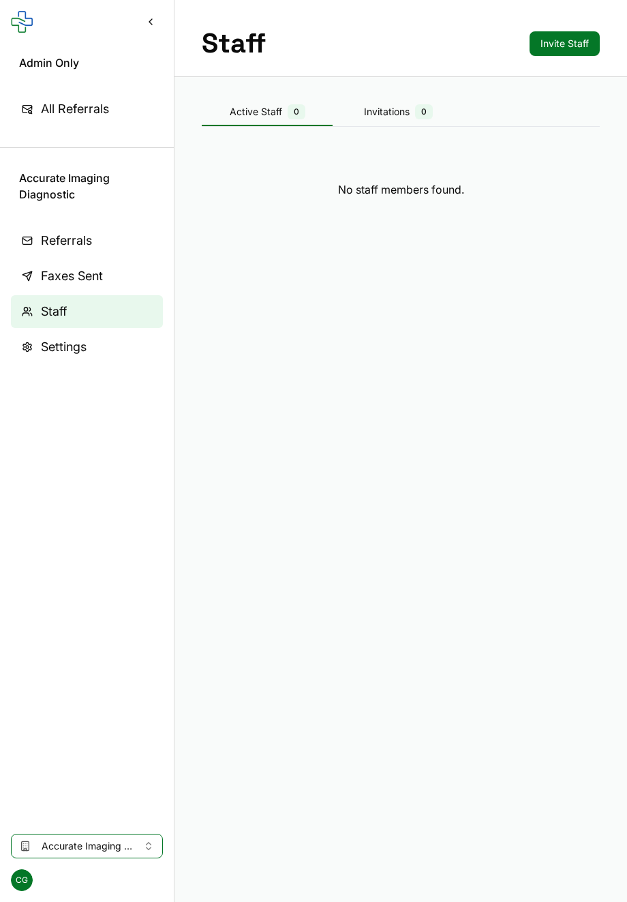
click at [117, 115] on link "All Referrals" at bounding box center [87, 109] width 152 height 33
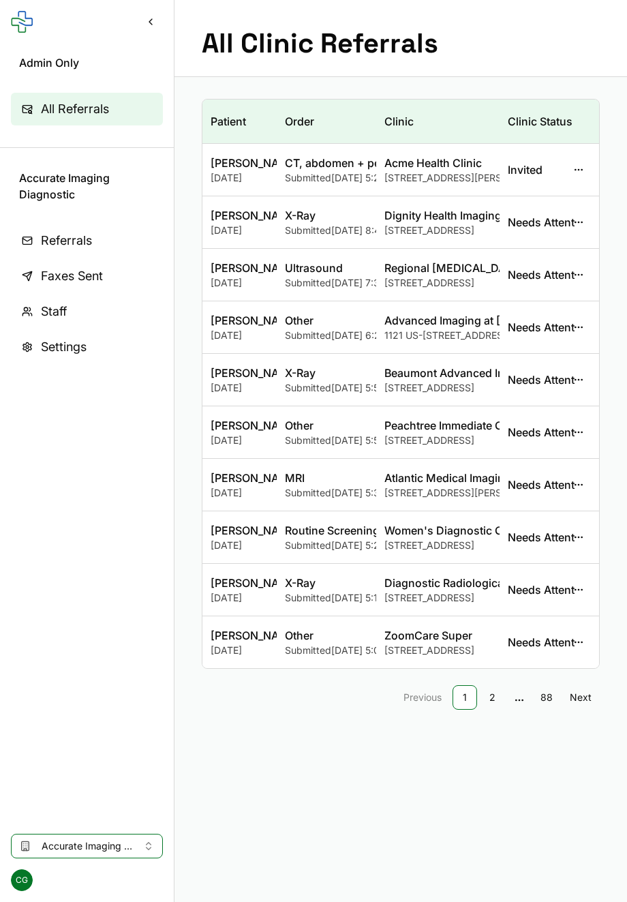
click at [579, 166] on button "button" at bounding box center [578, 169] width 25 height 25
click at [496, 225] on button "View Staff" at bounding box center [515, 225] width 146 height 25
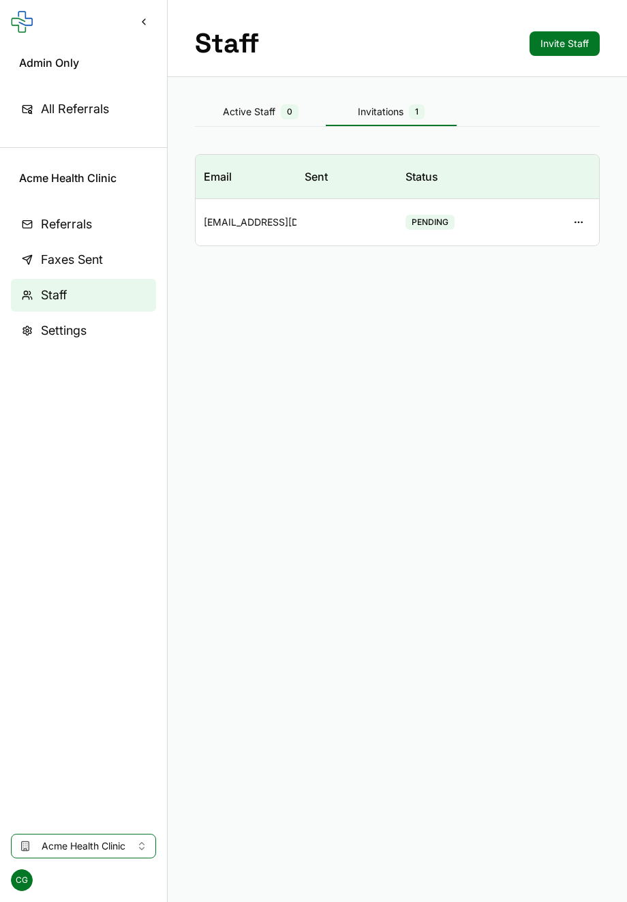
click at [400, 121] on button "Invitations 1" at bounding box center [391, 112] width 131 height 27
click at [583, 221] on button "button" at bounding box center [578, 222] width 25 height 25
click at [524, 275] on button "Delete Invitation" at bounding box center [515, 277] width 146 height 25
click at [114, 117] on link "All Referrals" at bounding box center [83, 109] width 145 height 33
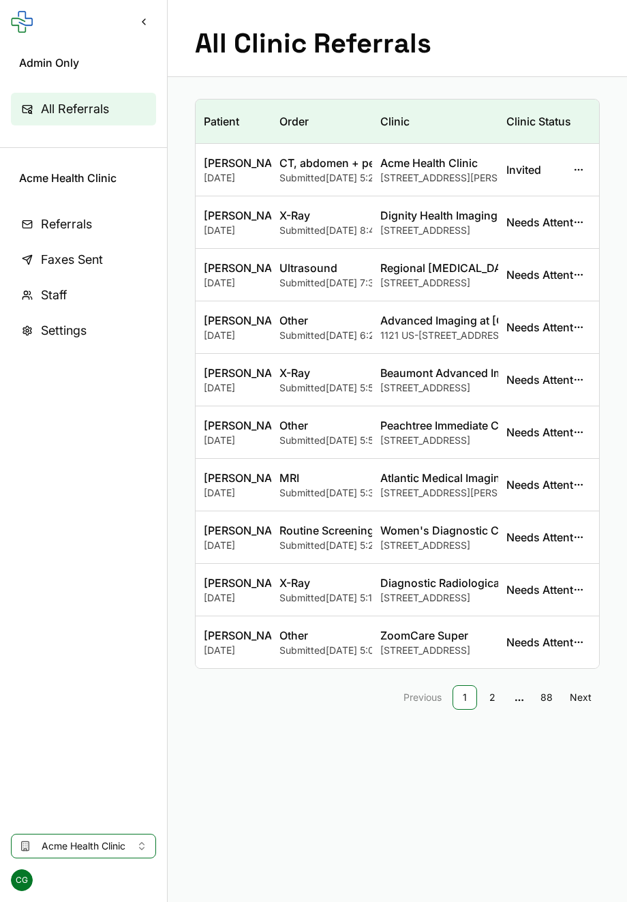
click at [577, 167] on button "button" at bounding box center [578, 169] width 25 height 25
click at [497, 219] on button "View Staff" at bounding box center [515, 225] width 146 height 25
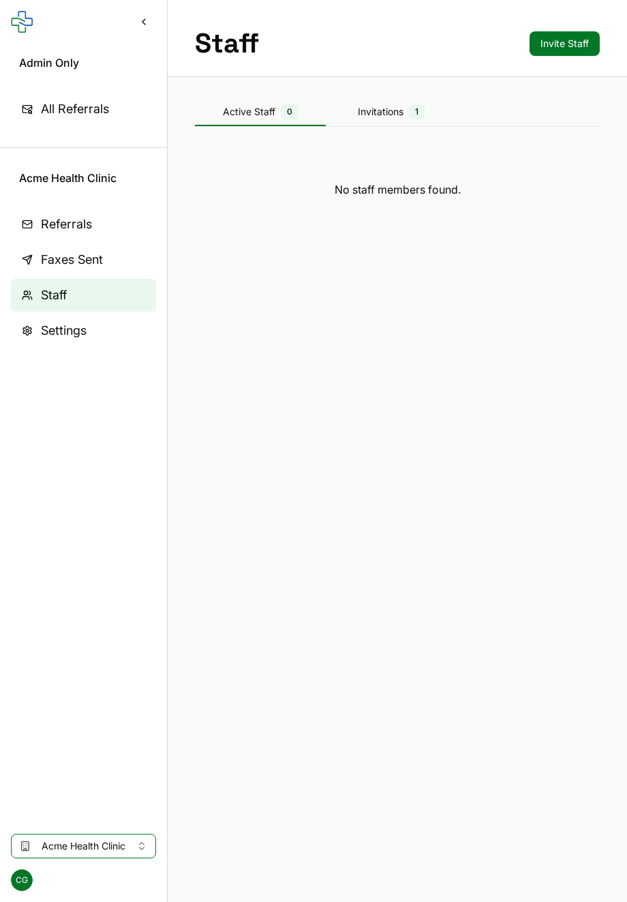
click at [387, 80] on div "Staff Invite Staff Active Staff 0 Invitations 1 No staff members found." at bounding box center [397, 109] width 459 height 219
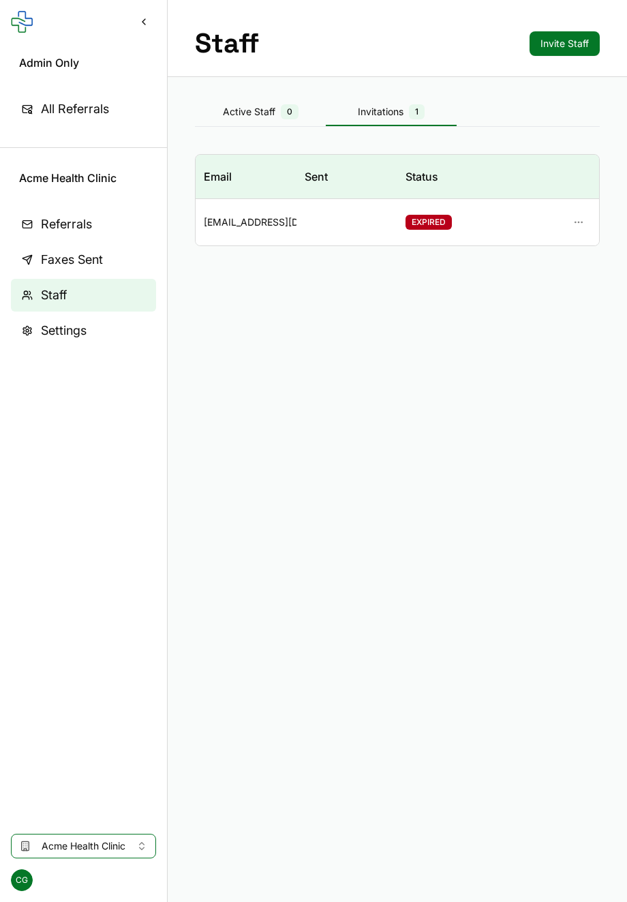
click at [390, 106] on div "Invitations 1" at bounding box center [391, 111] width 131 height 15
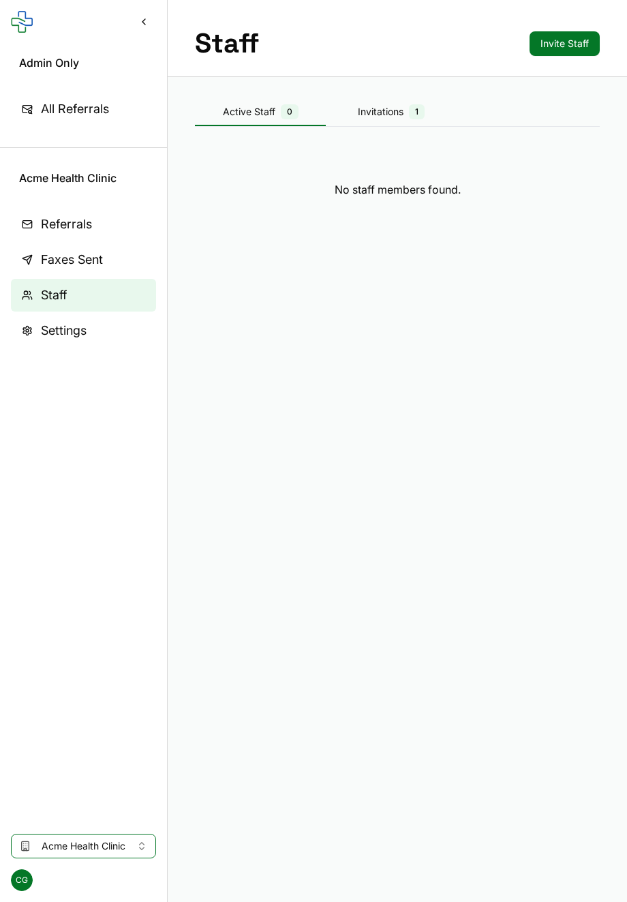
click at [250, 112] on div "Active Staff 0" at bounding box center [260, 111] width 131 height 15
click at [534, 48] on button "Invite Staff" at bounding box center [565, 43] width 70 height 25
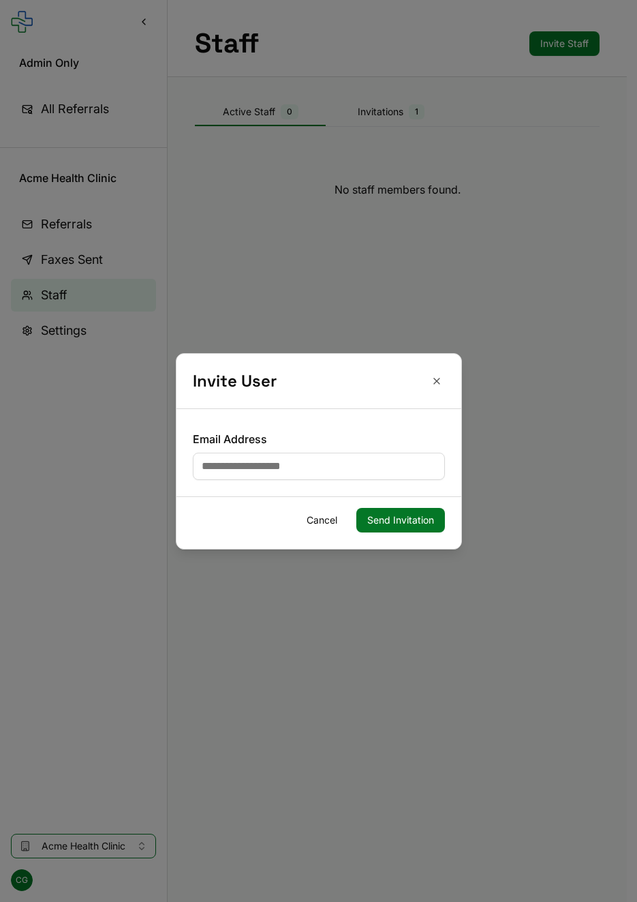
click at [307, 459] on input "Email Address" at bounding box center [319, 466] width 252 height 27
type input "**********"
click at [393, 512] on button "Send Invitation" at bounding box center [400, 520] width 89 height 25
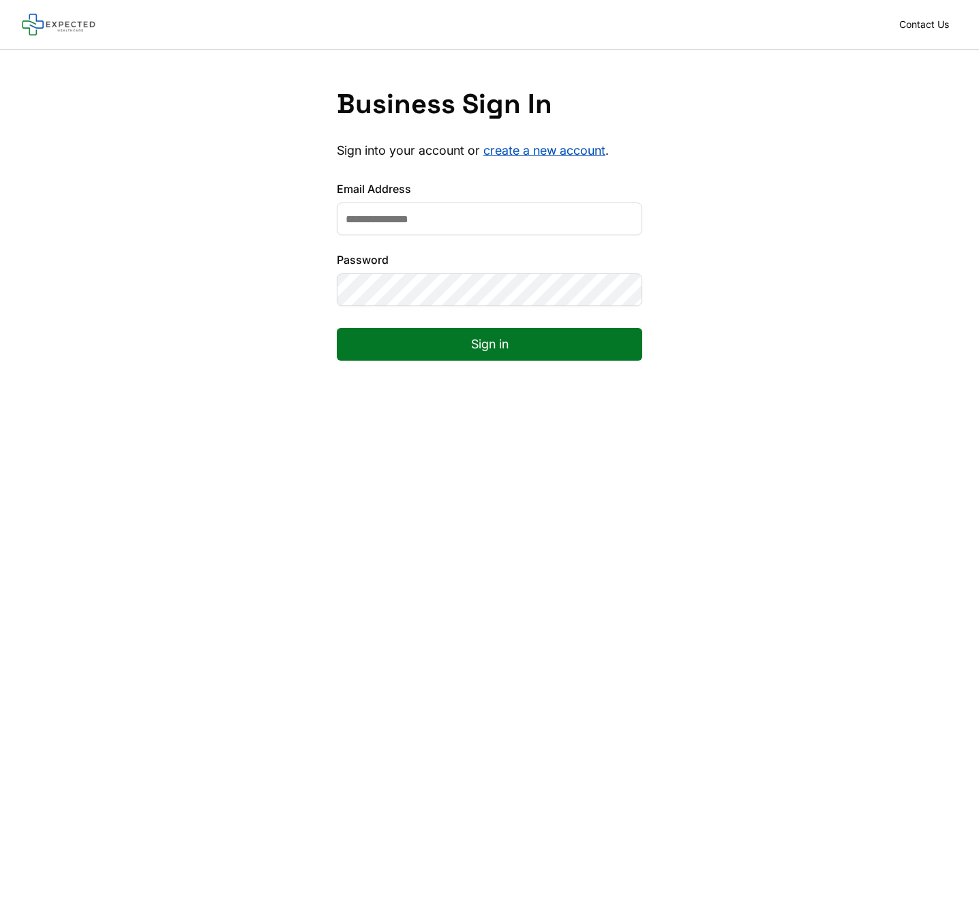
click at [437, 214] on input "Email Address" at bounding box center [489, 218] width 305 height 33
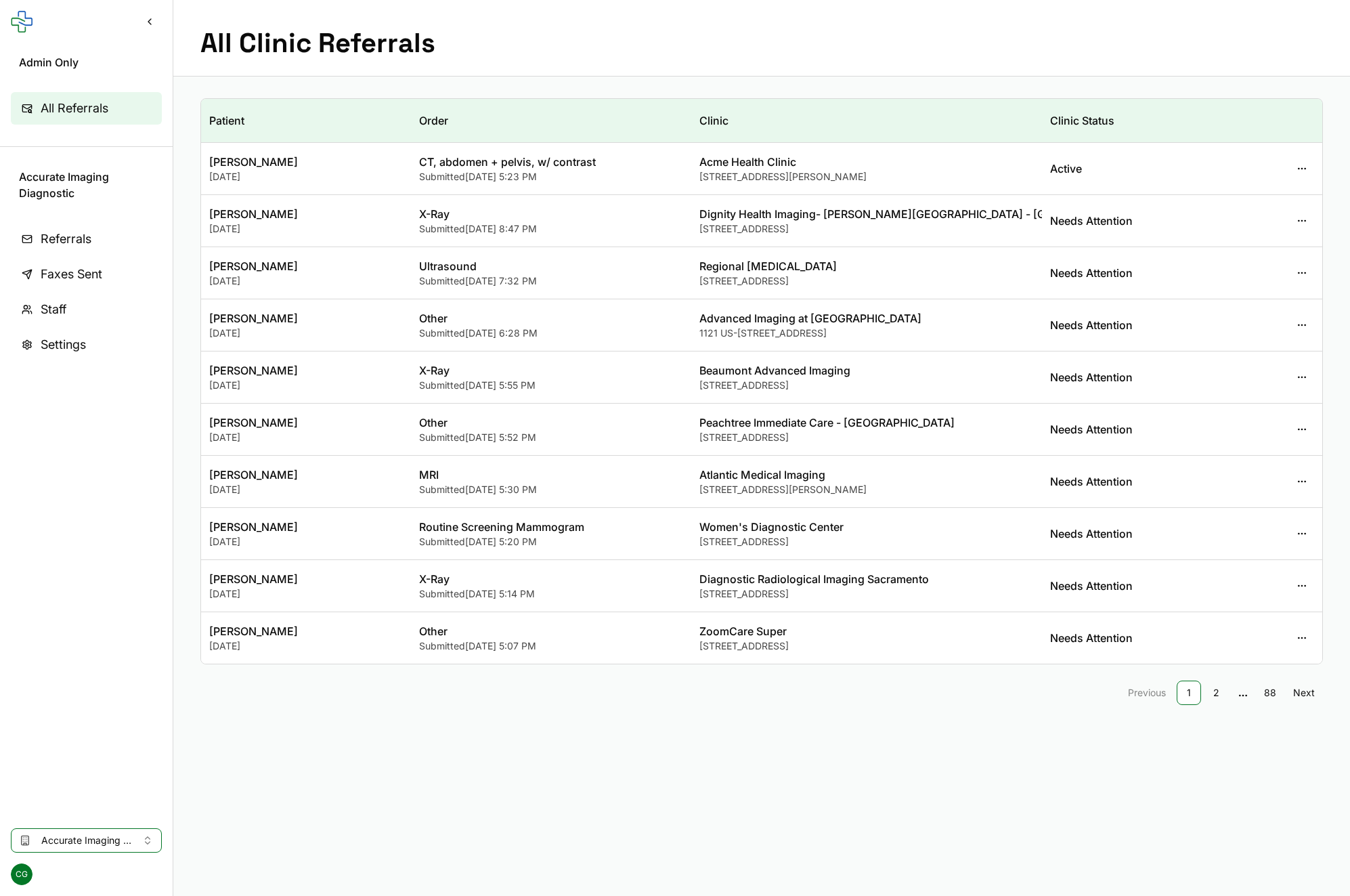
click at [1213, 688] on link "2" at bounding box center [1216, 692] width 25 height 25
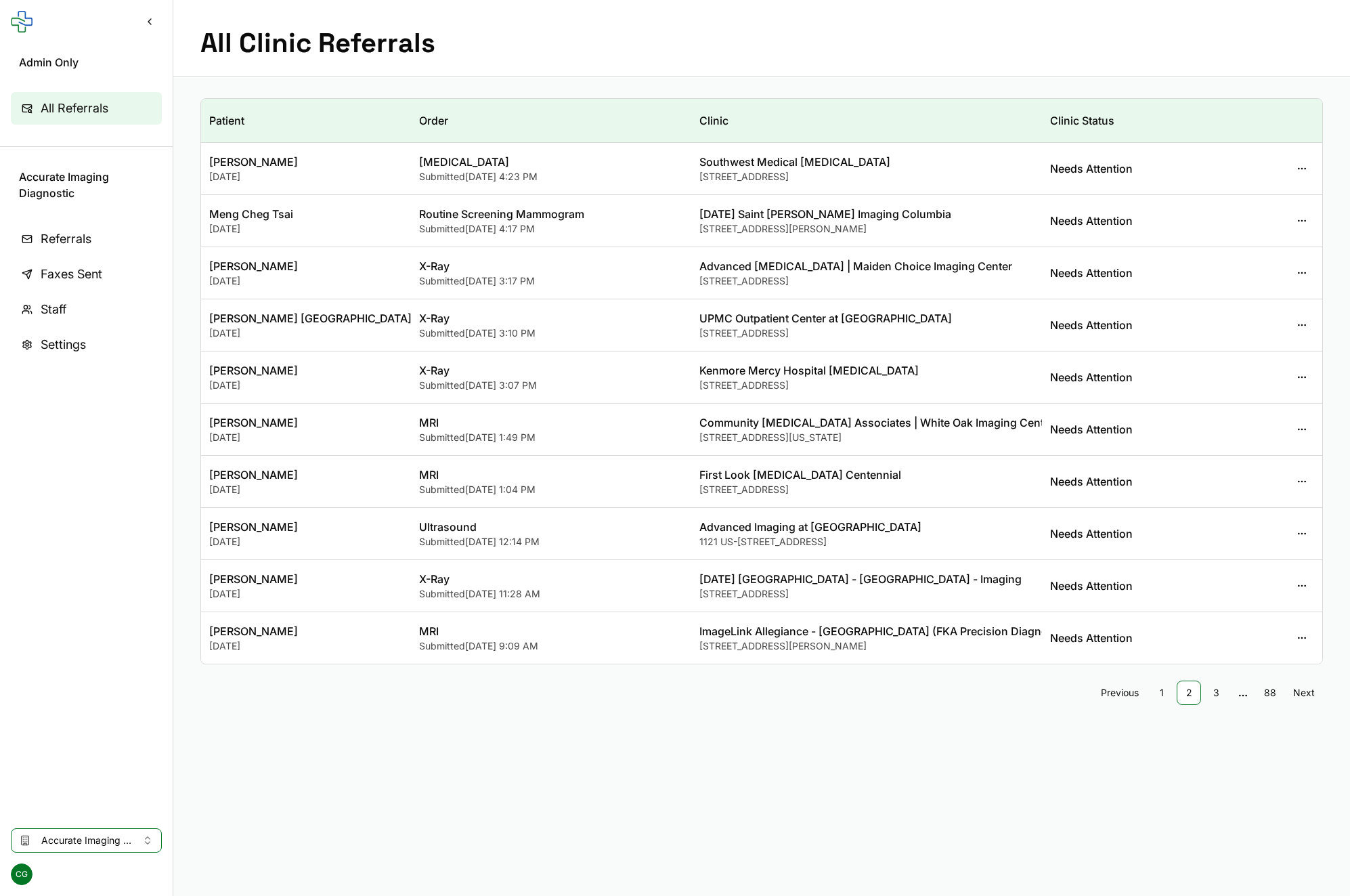
click at [1221, 693] on link "3" at bounding box center [1216, 692] width 25 height 25
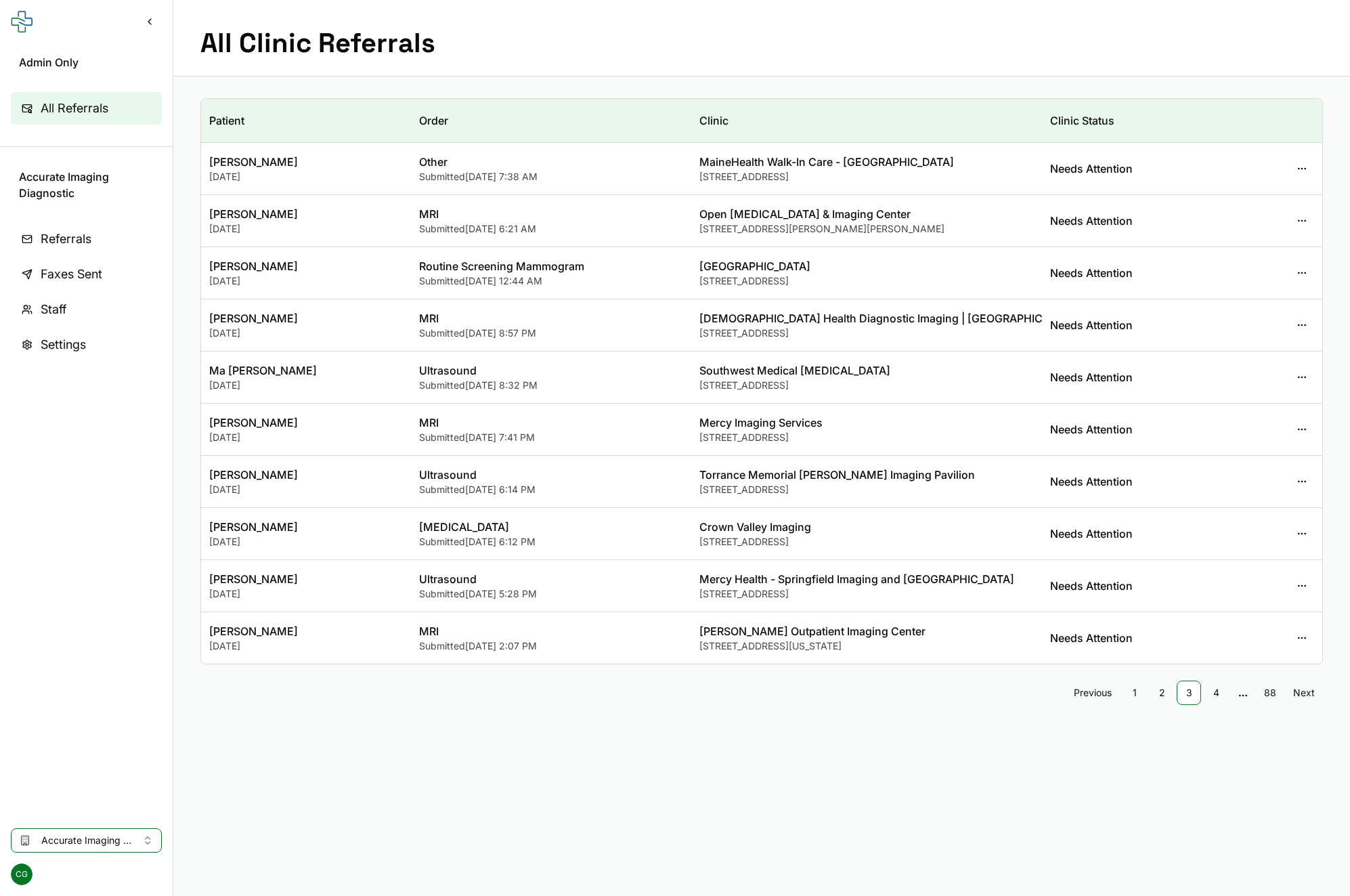
click at [1221, 693] on link "4" at bounding box center [1216, 692] width 25 height 25
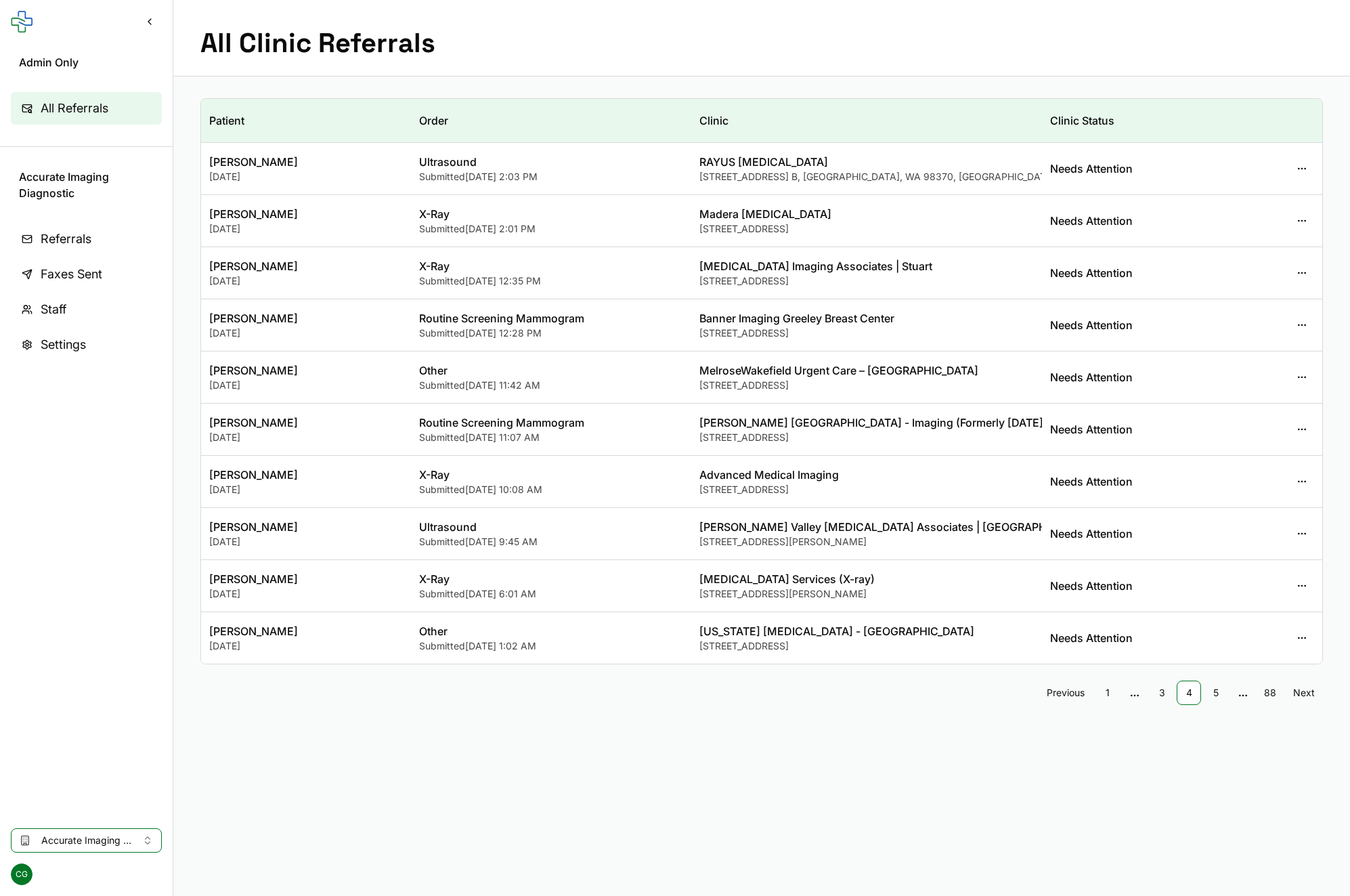
click at [1221, 693] on link "5" at bounding box center [1216, 692] width 25 height 25
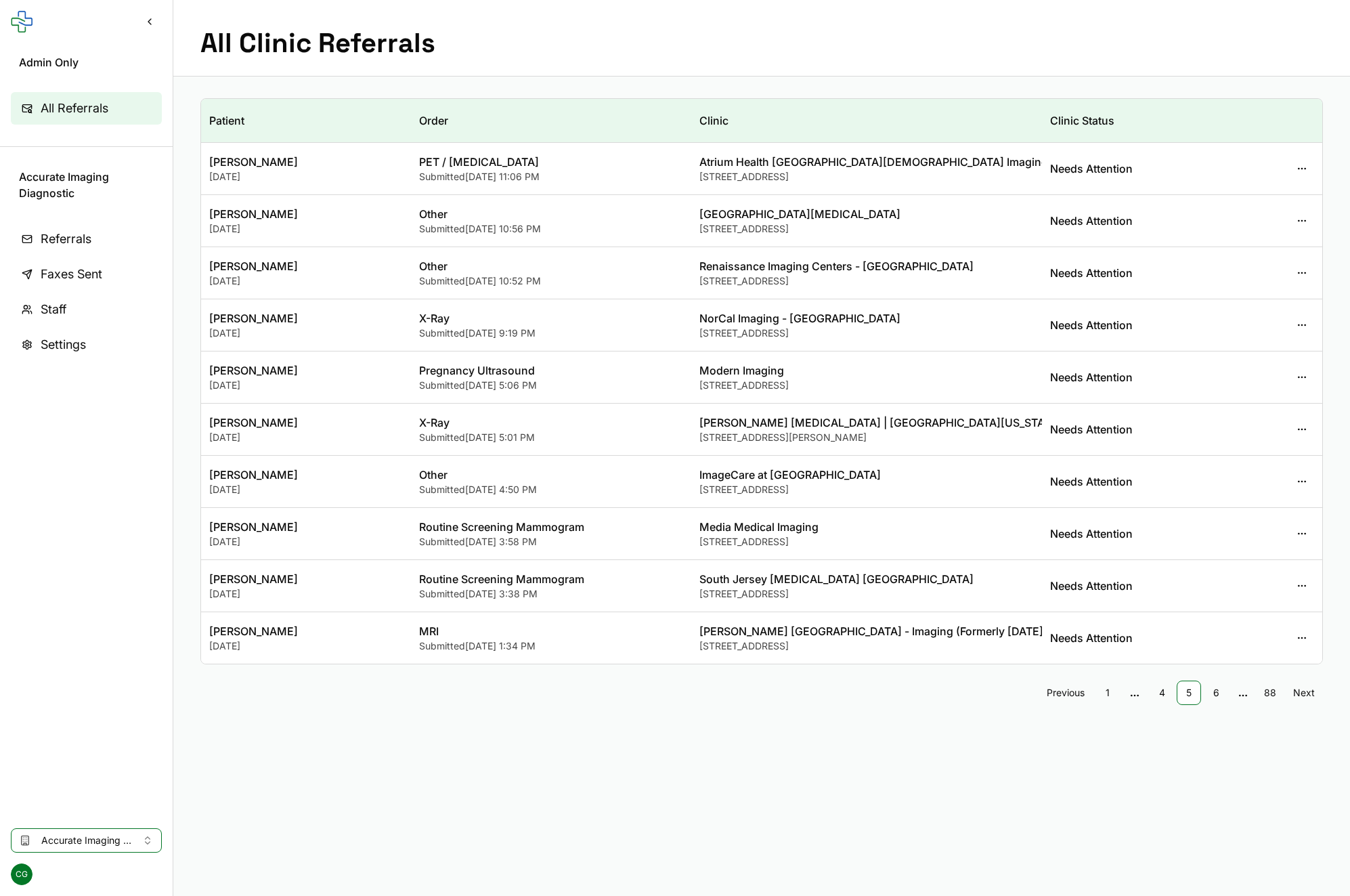
click at [1221, 693] on link "6" at bounding box center [1216, 692] width 25 height 25
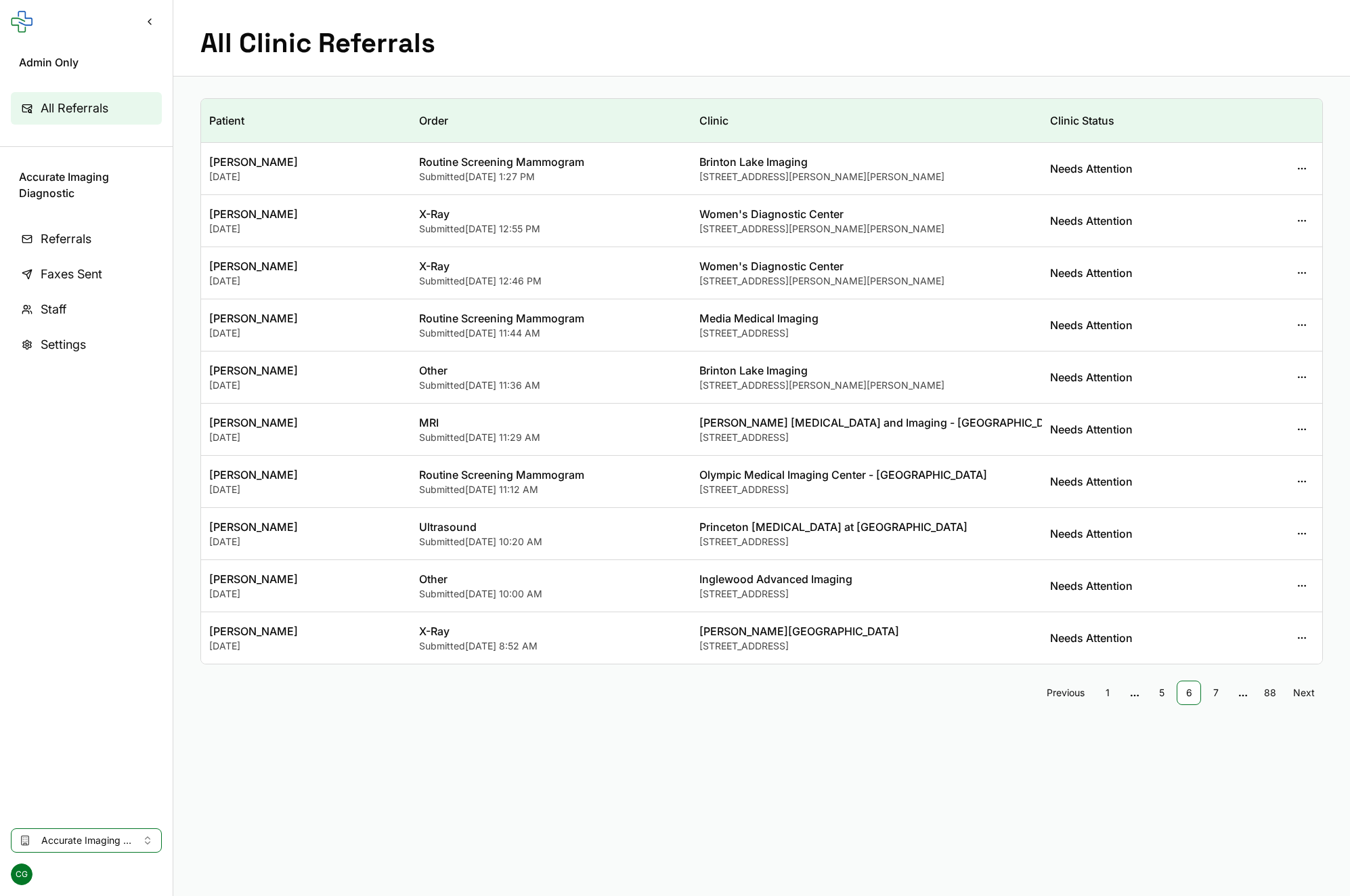
click at [1221, 693] on link "7" at bounding box center [1216, 692] width 25 height 25
